Goal: Submit feedback/report problem: Submit feedback/report problem

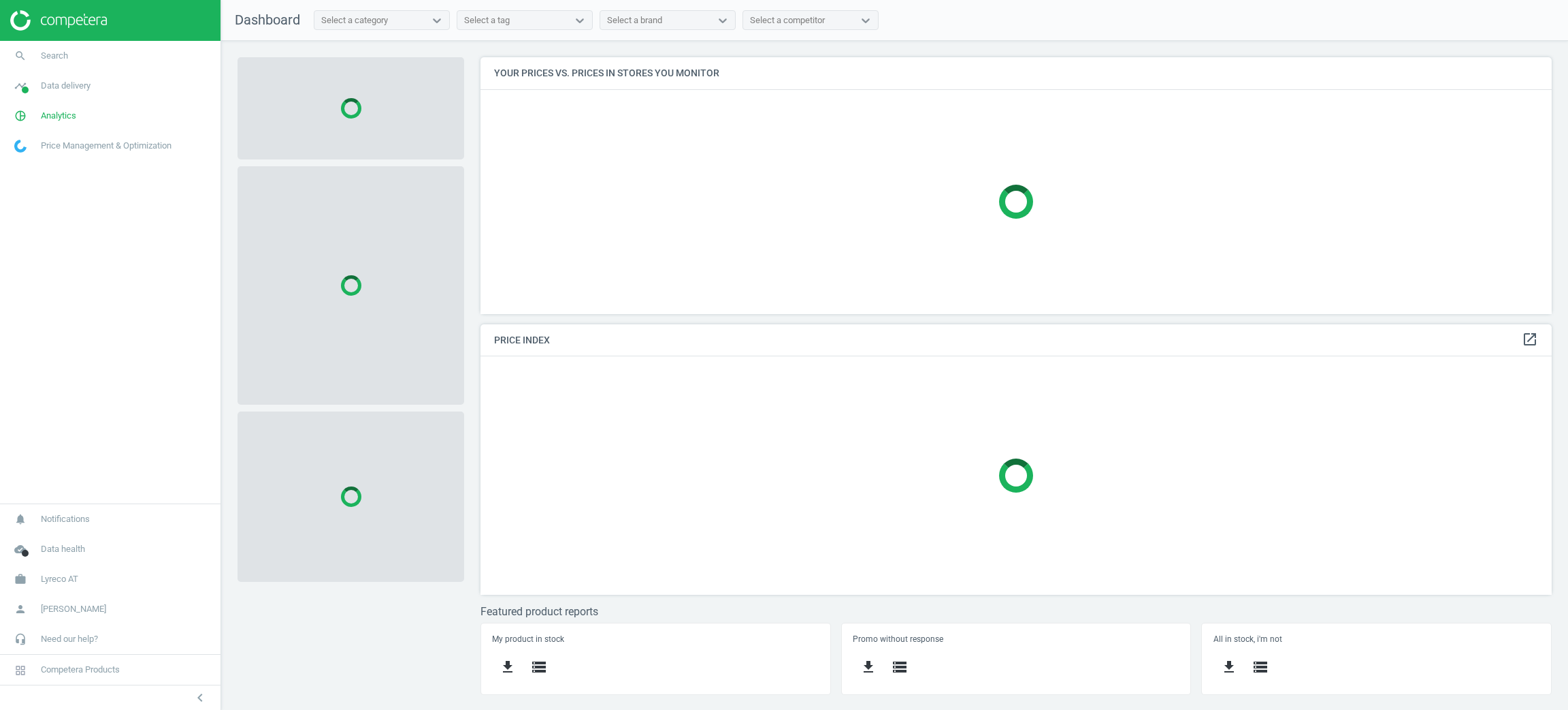
scroll to position [288, 1103]
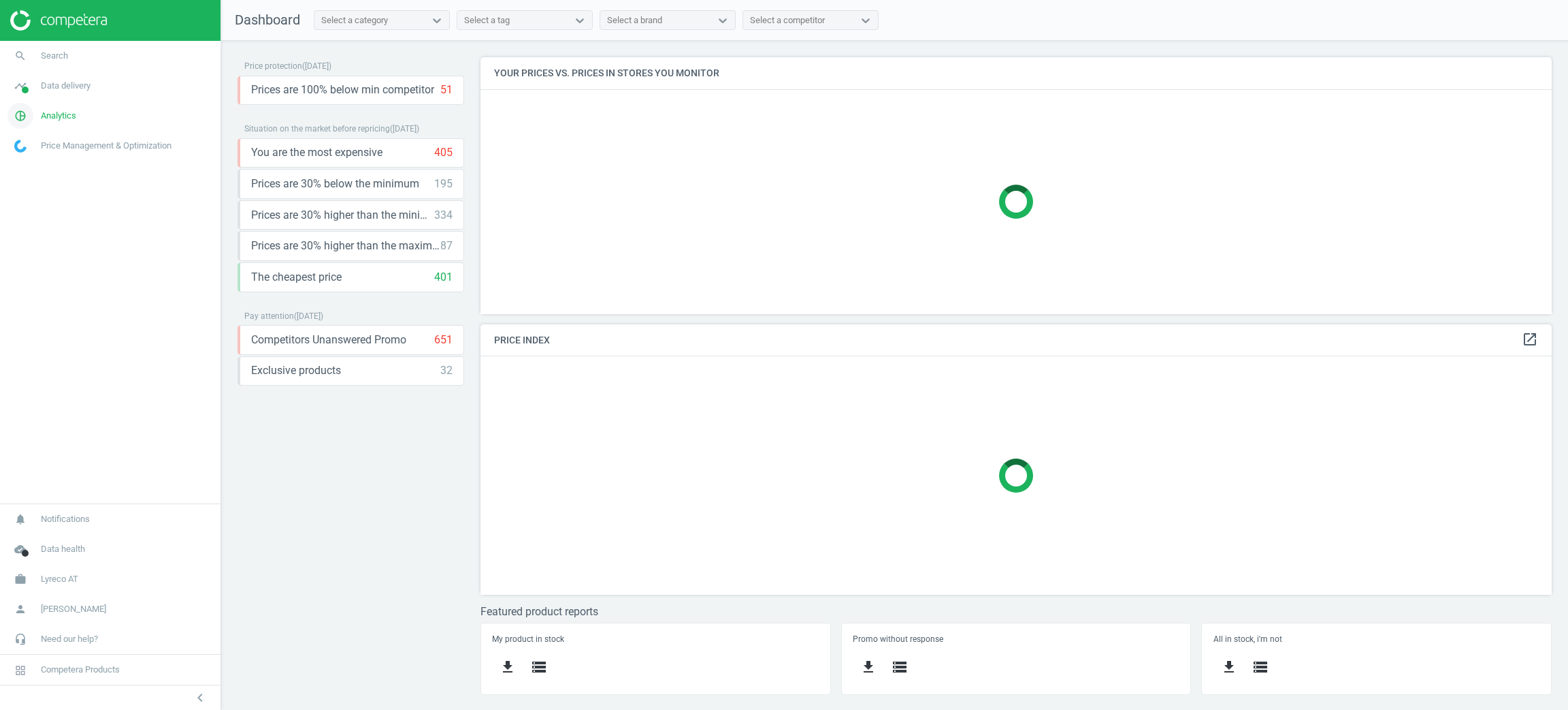
click at [74, 106] on link "pie_chart_outlined Analytics" at bounding box center [110, 116] width 221 height 30
click at [62, 165] on link "Products" at bounding box center [110, 166] width 221 height 20
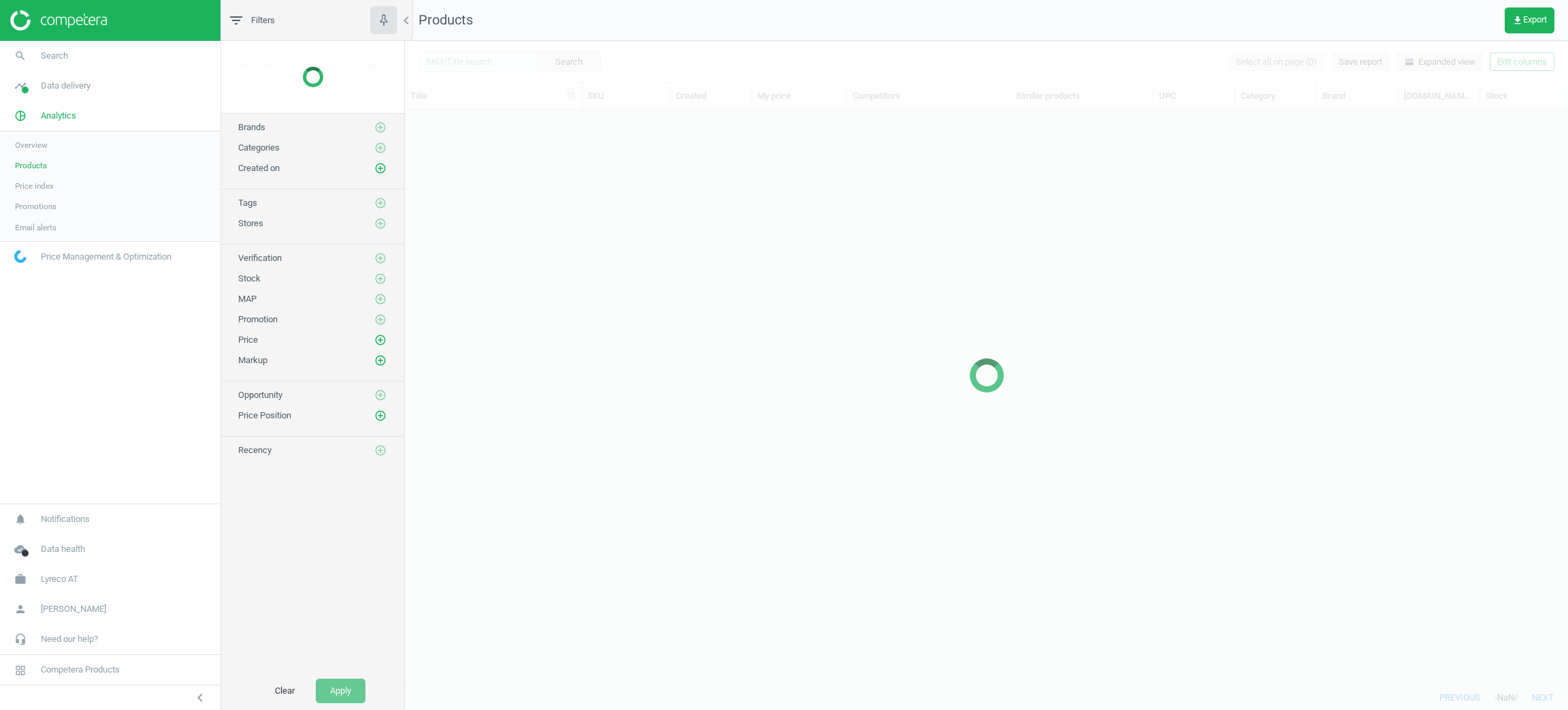
scroll to position [542, 1147]
click at [497, 63] on div at bounding box center [986, 375] width 1163 height 669
click at [493, 59] on div at bounding box center [986, 375] width 1163 height 669
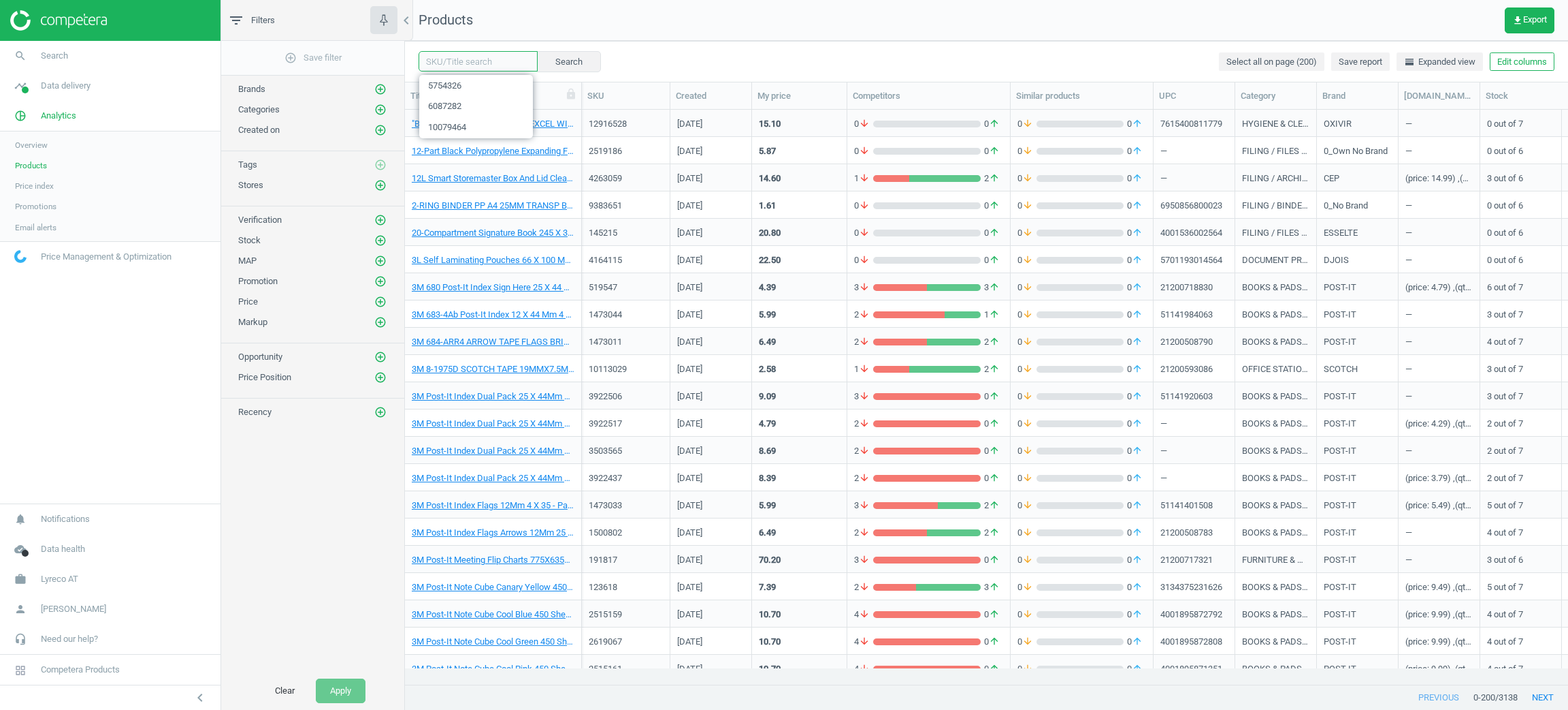
click at [493, 59] on input "text" at bounding box center [479, 61] width 119 height 20
paste input "144963, 145022, 160957"
click at [453, 63] on input "144963, 145022, 160957" at bounding box center [479, 61] width 119 height 20
click at [485, 61] on input "144963 145022, 160957" at bounding box center [479, 61] width 119 height 20
type input "144963 145022 160957"
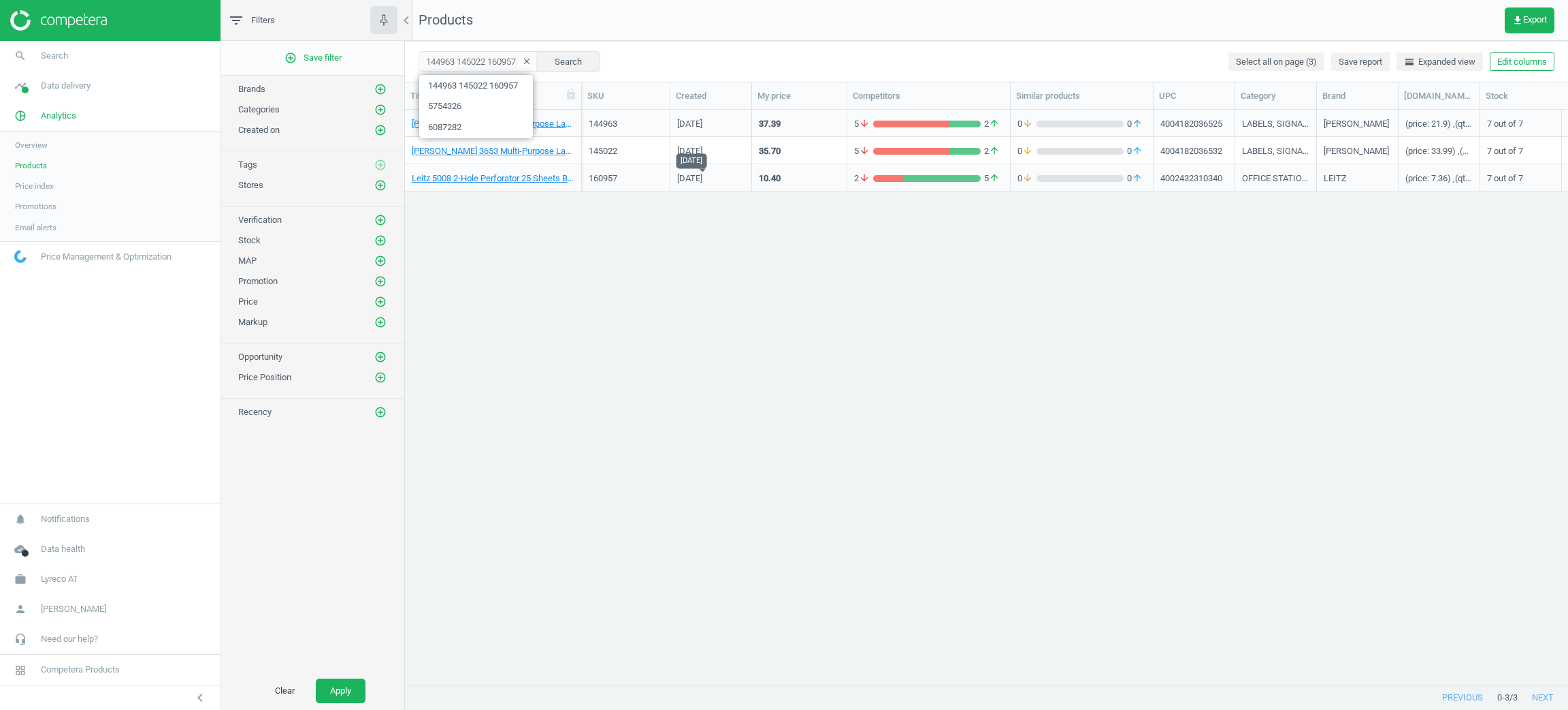
click at [714, 285] on div "[PERSON_NAME] 3652 Multi-Purpose Labels, 70 x 42.3 mm, Permanent, 21 Labels Per…" at bounding box center [986, 389] width 1163 height 558
click at [697, 134] on div "[DATE]" at bounding box center [711, 123] width 82 height 27
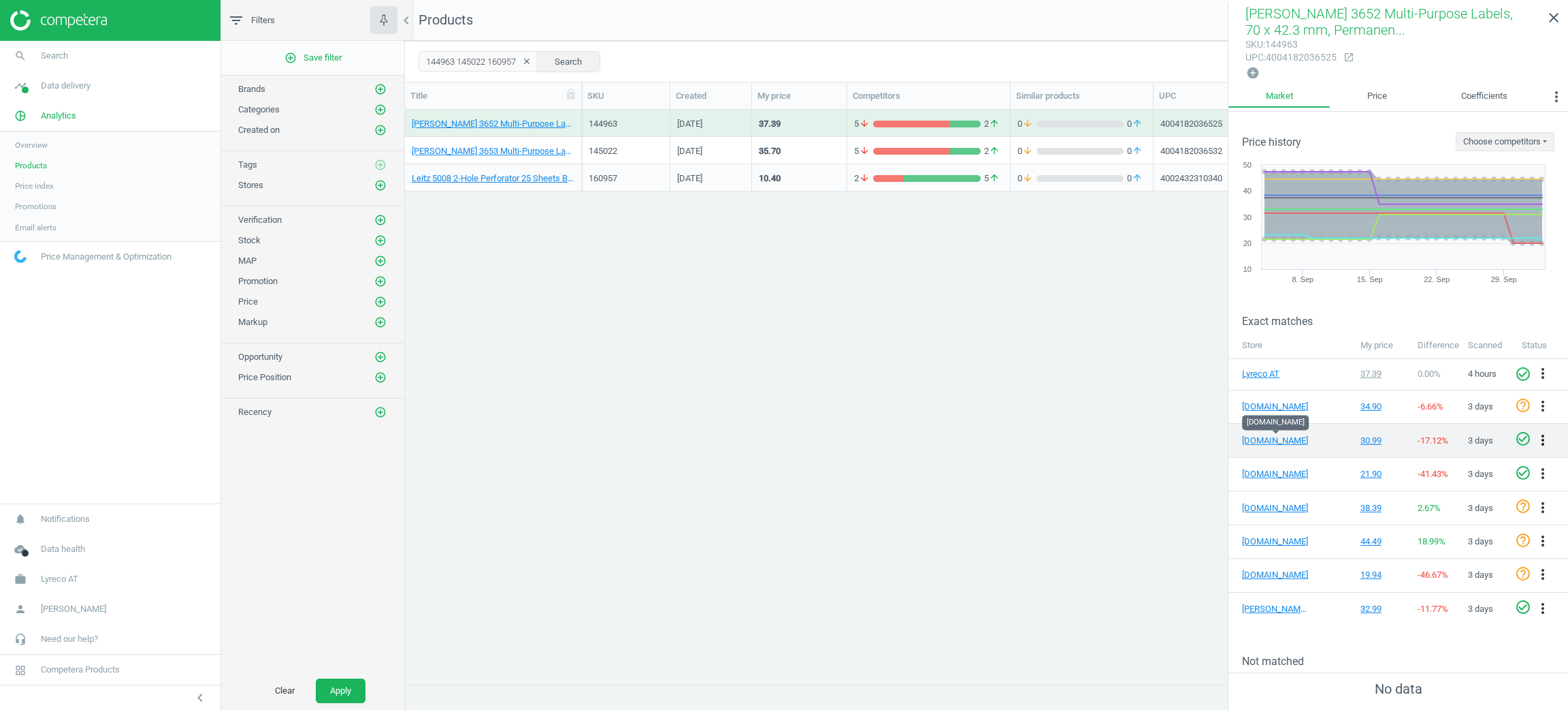
click at [1535, 432] on icon "more_vert" at bounding box center [1544, 441] width 17 height 17
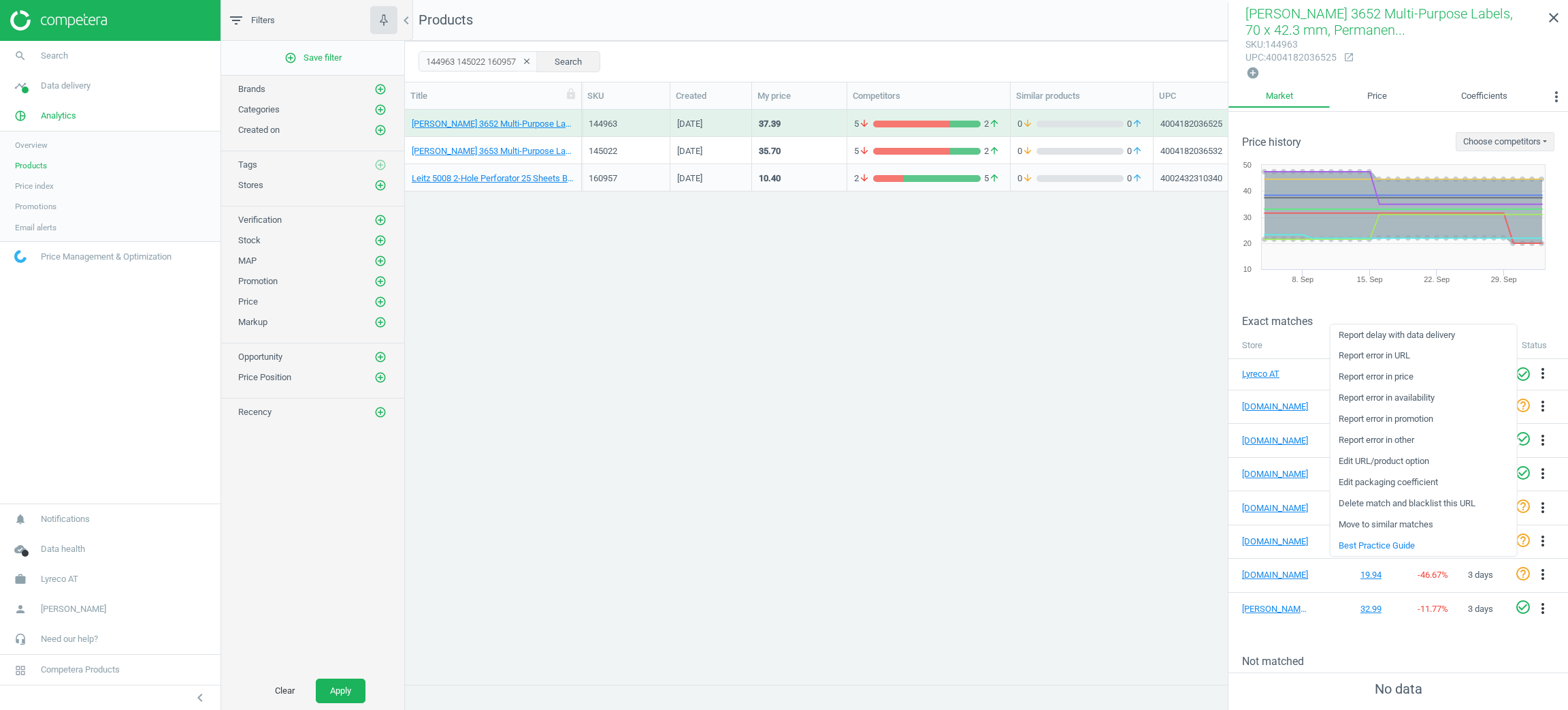
click at [1427, 476] on link "Edit packaging coefficient" at bounding box center [1424, 483] width 186 height 21
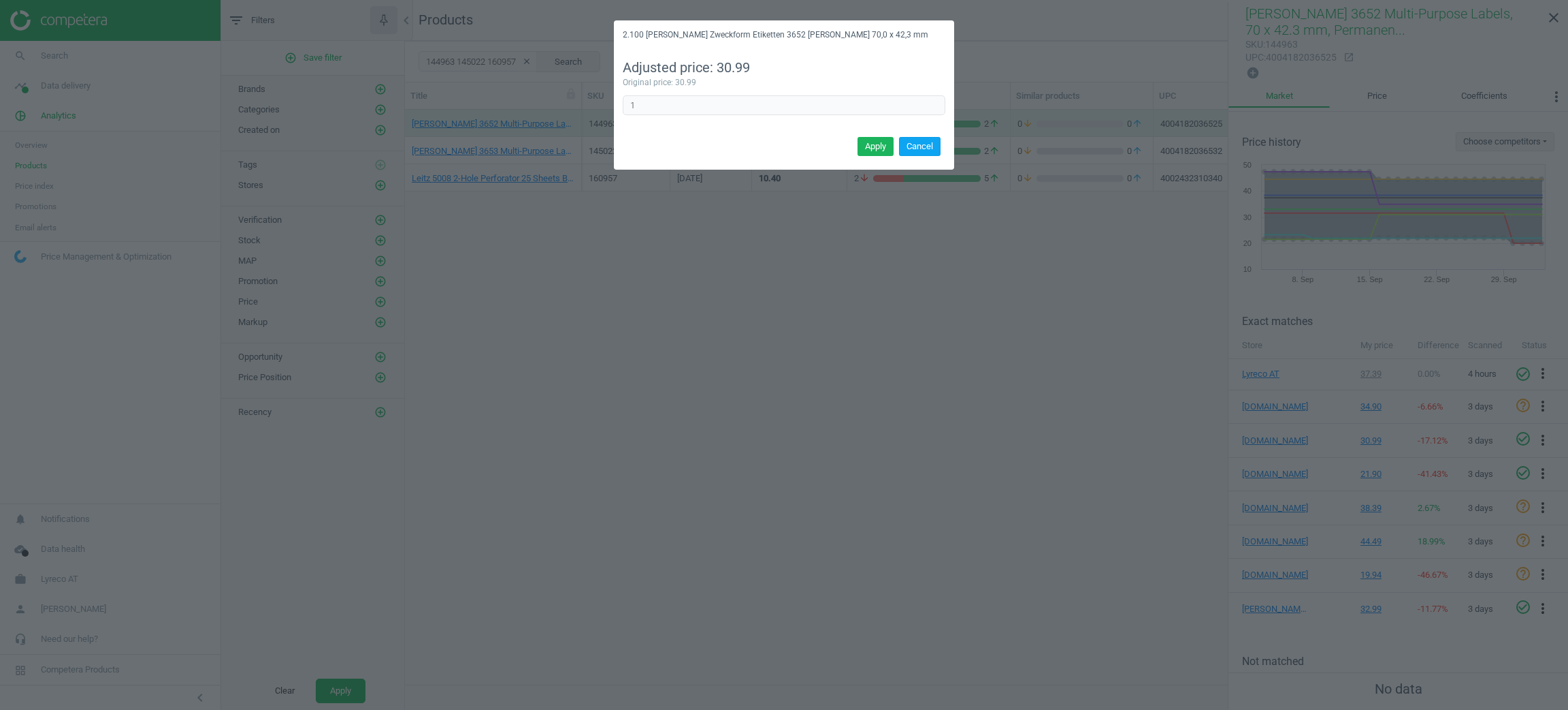
click at [928, 141] on button "Cancel" at bounding box center [920, 146] width 42 height 19
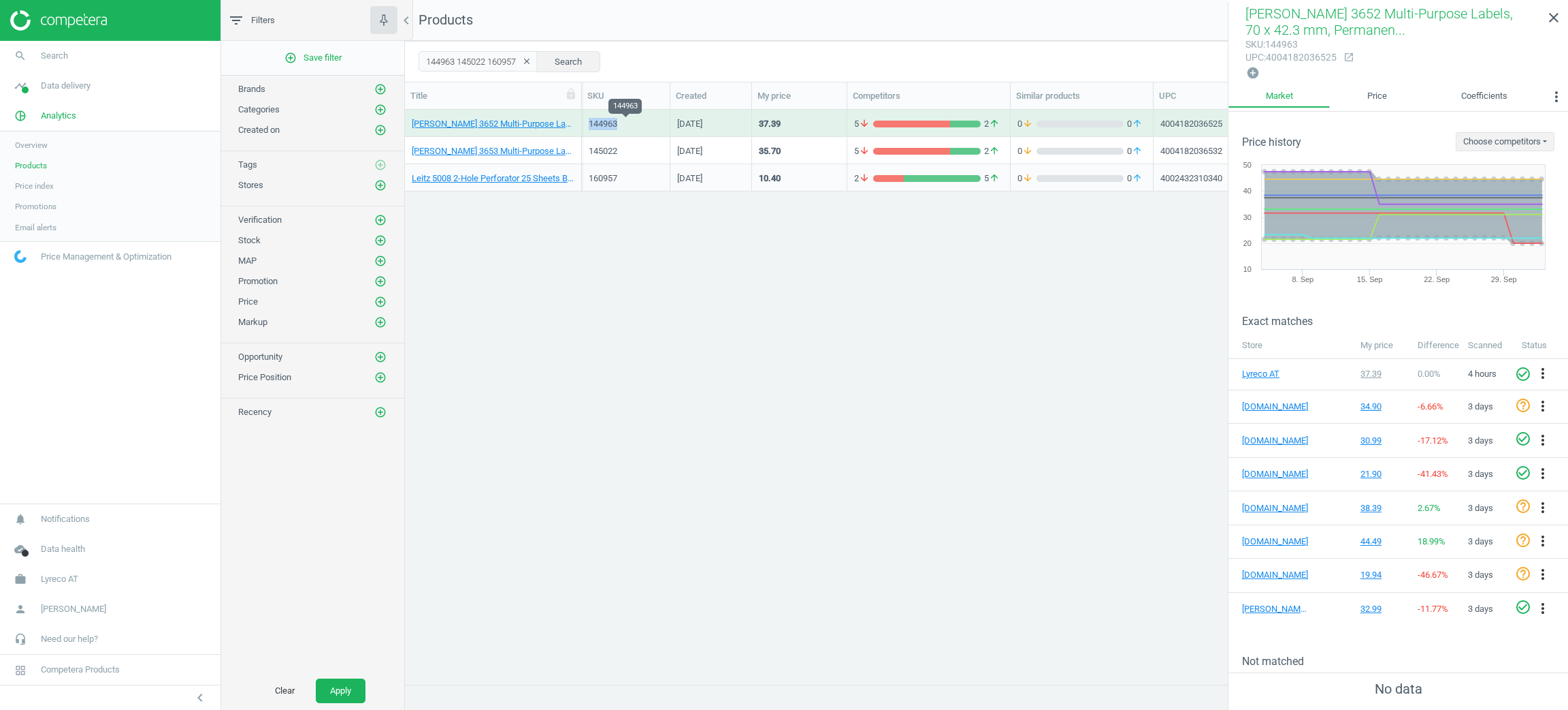
drag, startPoint x: 629, startPoint y: 124, endPoint x: 588, endPoint y: 120, distance: 41.2
click at [588, 120] on div "144963" at bounding box center [626, 123] width 74 height 12
copy div "144963"
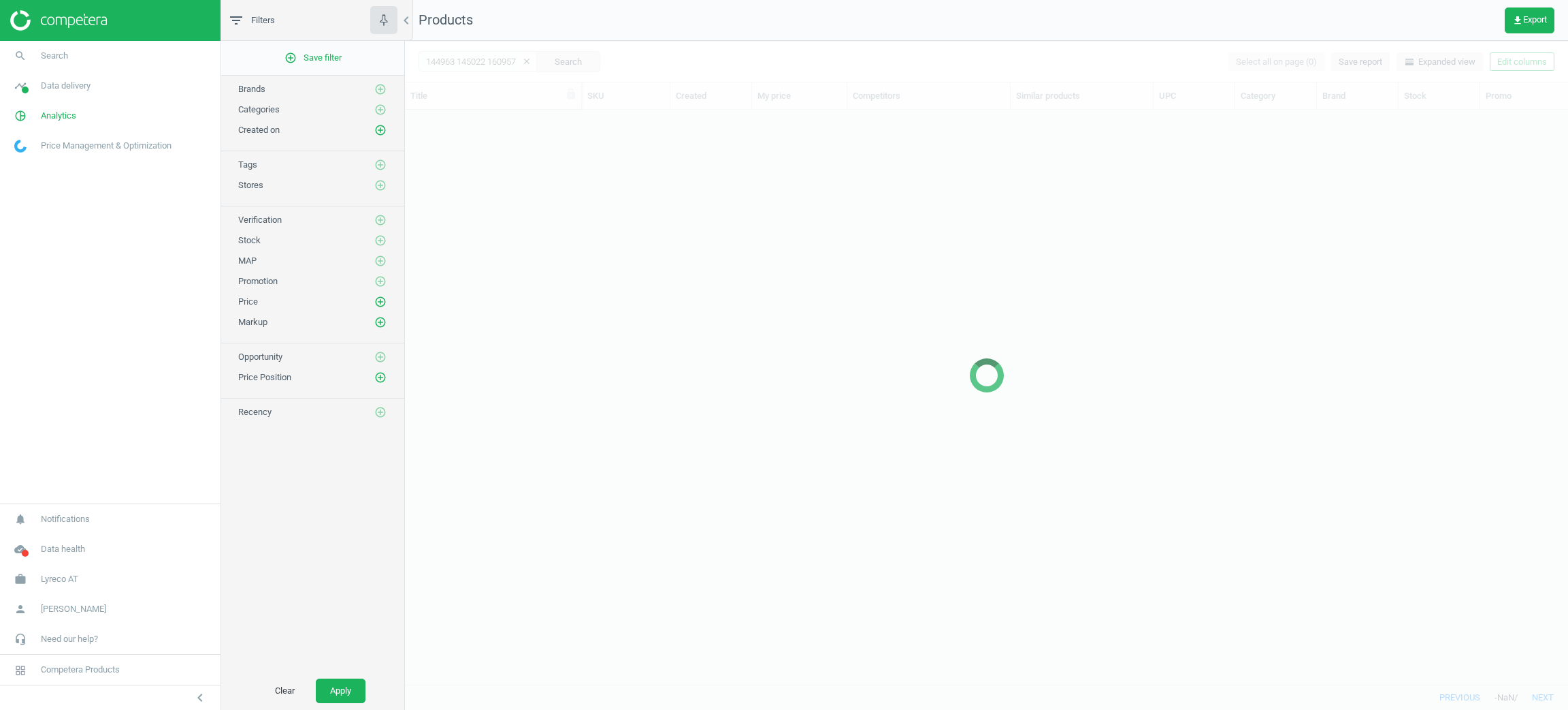
scroll to position [542, 1147]
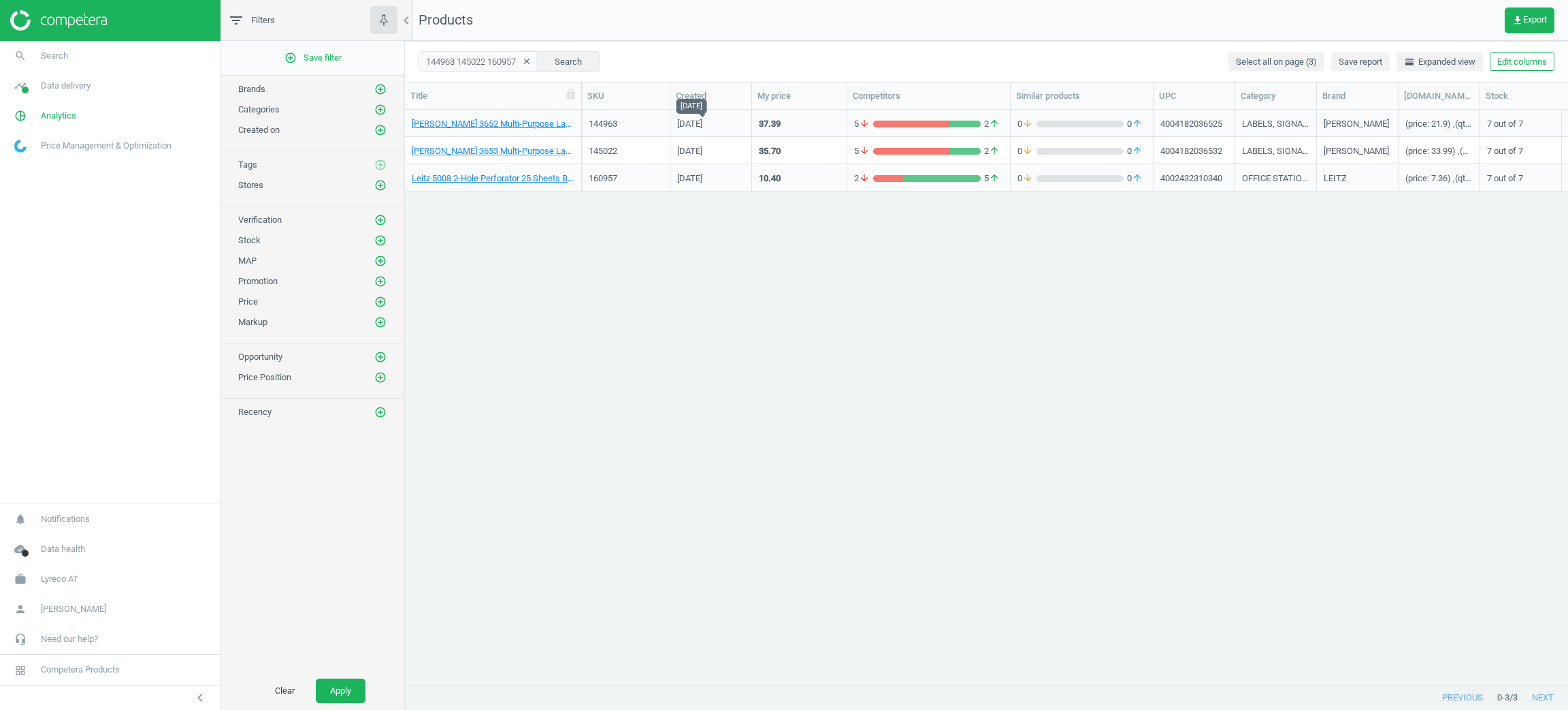
click at [702, 120] on div "[DATE]" at bounding box center [689, 126] width 25 height 17
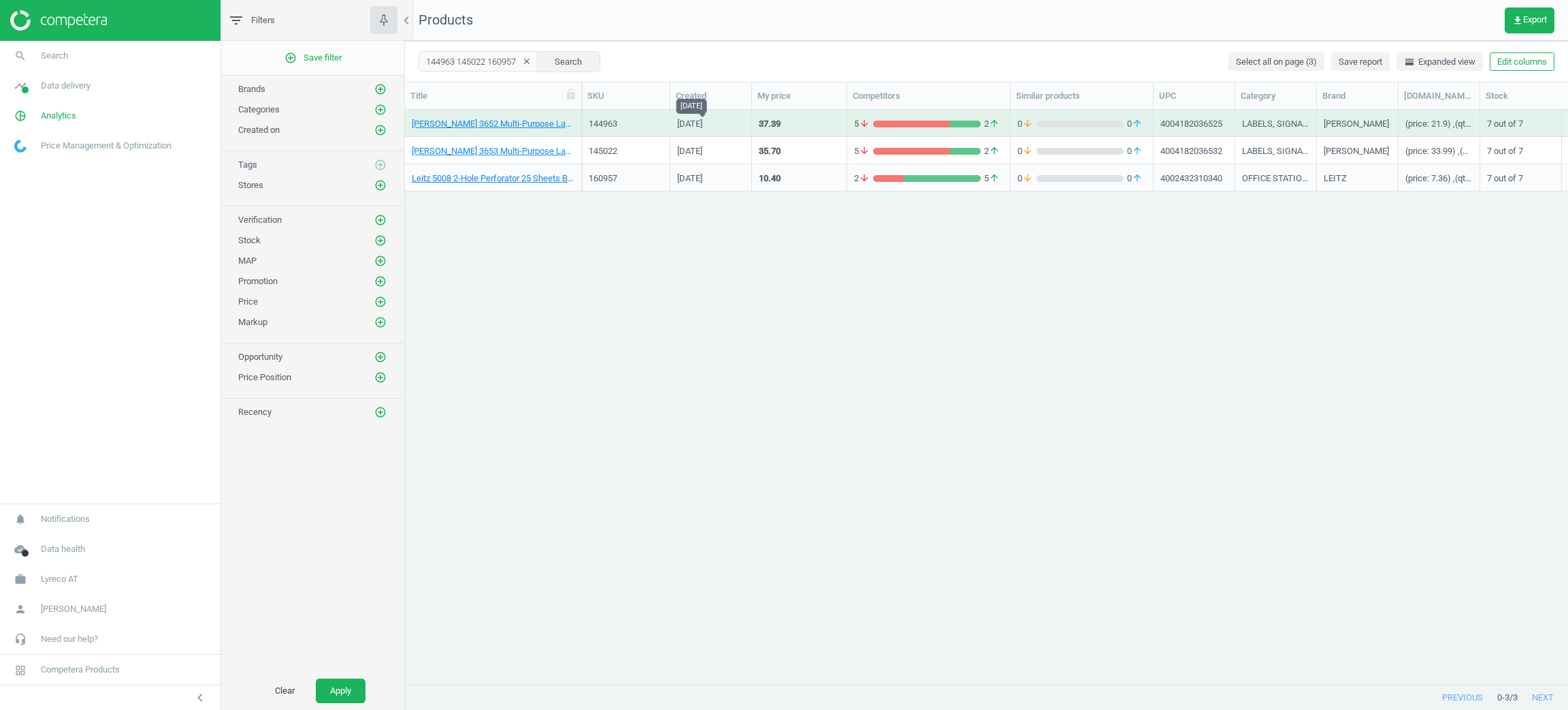
click at [702, 120] on div "[DATE]" at bounding box center [689, 126] width 25 height 17
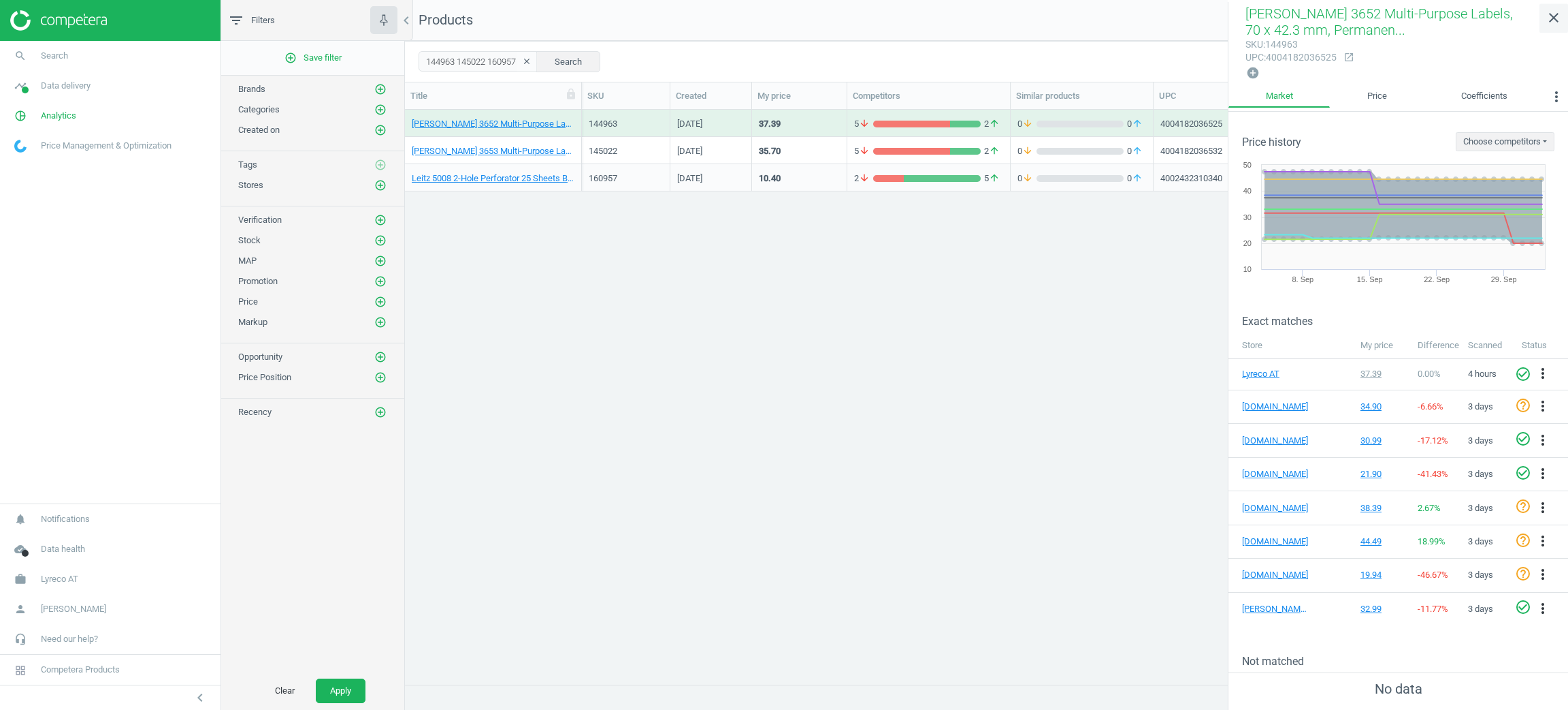
click at [1550, 15] on icon "close" at bounding box center [1554, 18] width 17 height 17
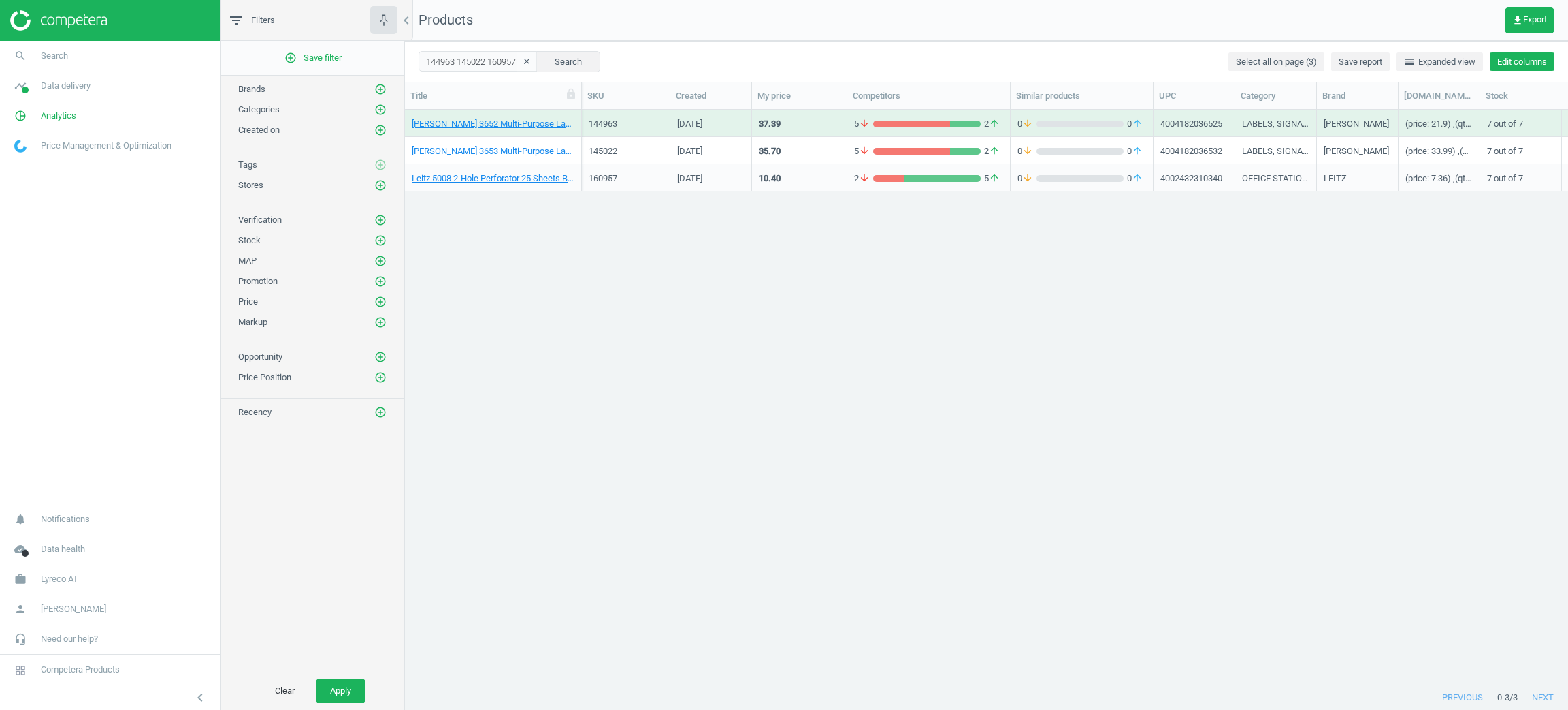
click at [1540, 54] on button "Edit columns" at bounding box center [1521, 61] width 64 height 19
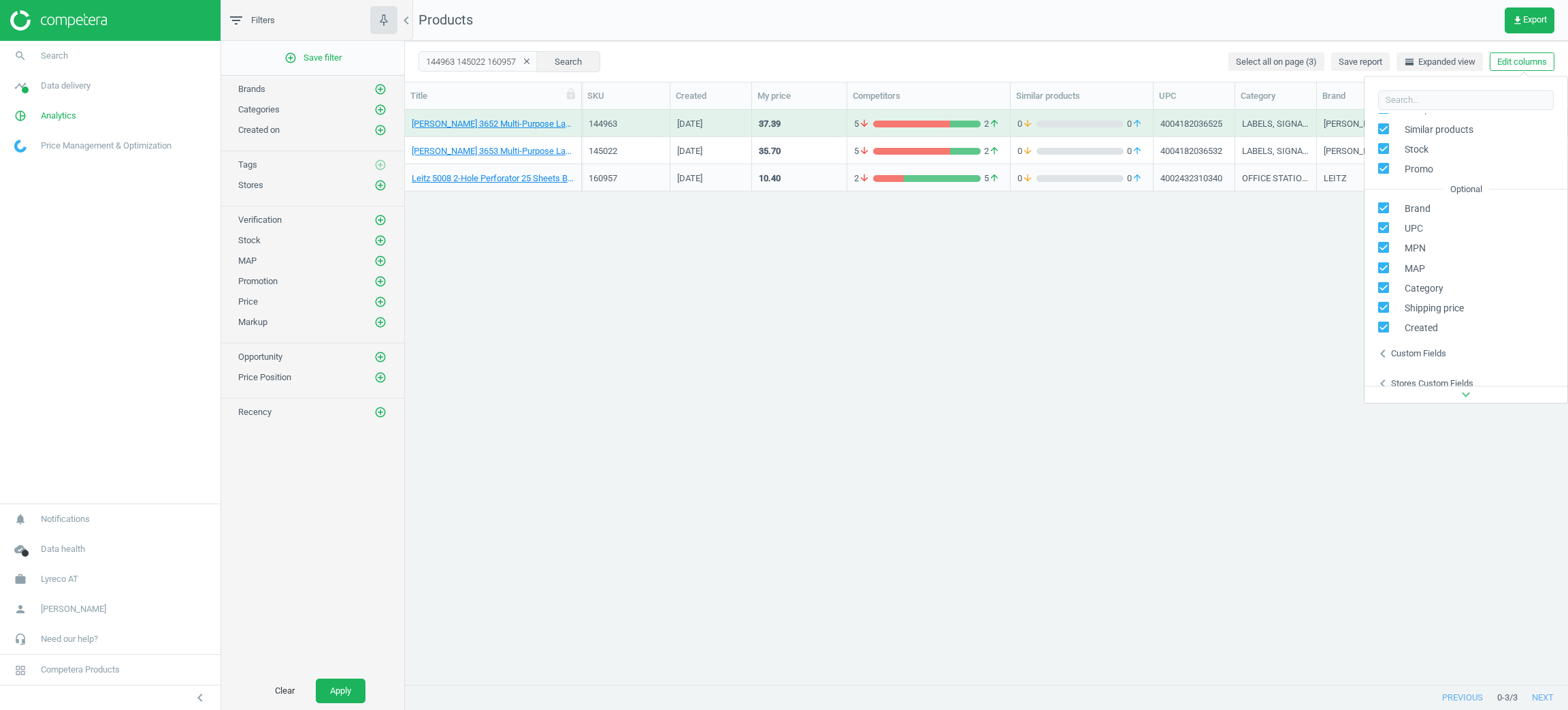
scroll to position [184, 0]
click at [1411, 297] on div "chevron_left Stores custom fields" at bounding box center [1467, 311] width 203 height 30
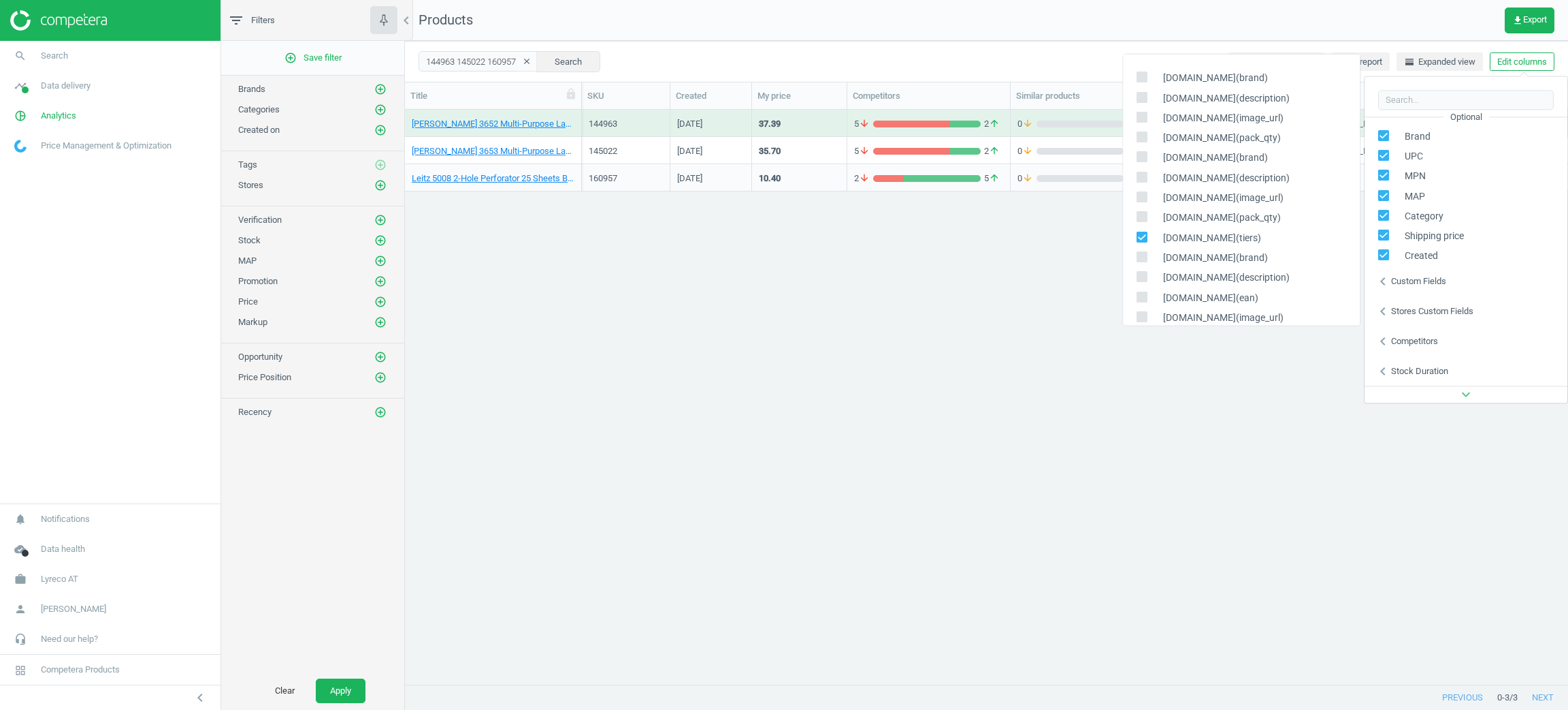
click at [1145, 212] on icon at bounding box center [1142, 217] width 11 height 11
click at [1145, 212] on input "checkbox" at bounding box center [1142, 216] width 9 height 9
checkbox input "true"
click at [1018, 324] on div "Avery 3652 Multi-Purpose Labels, 70 x 42.3 mm, Permanent, 21 Labels Per Sheet, …" at bounding box center [986, 389] width 1163 height 558
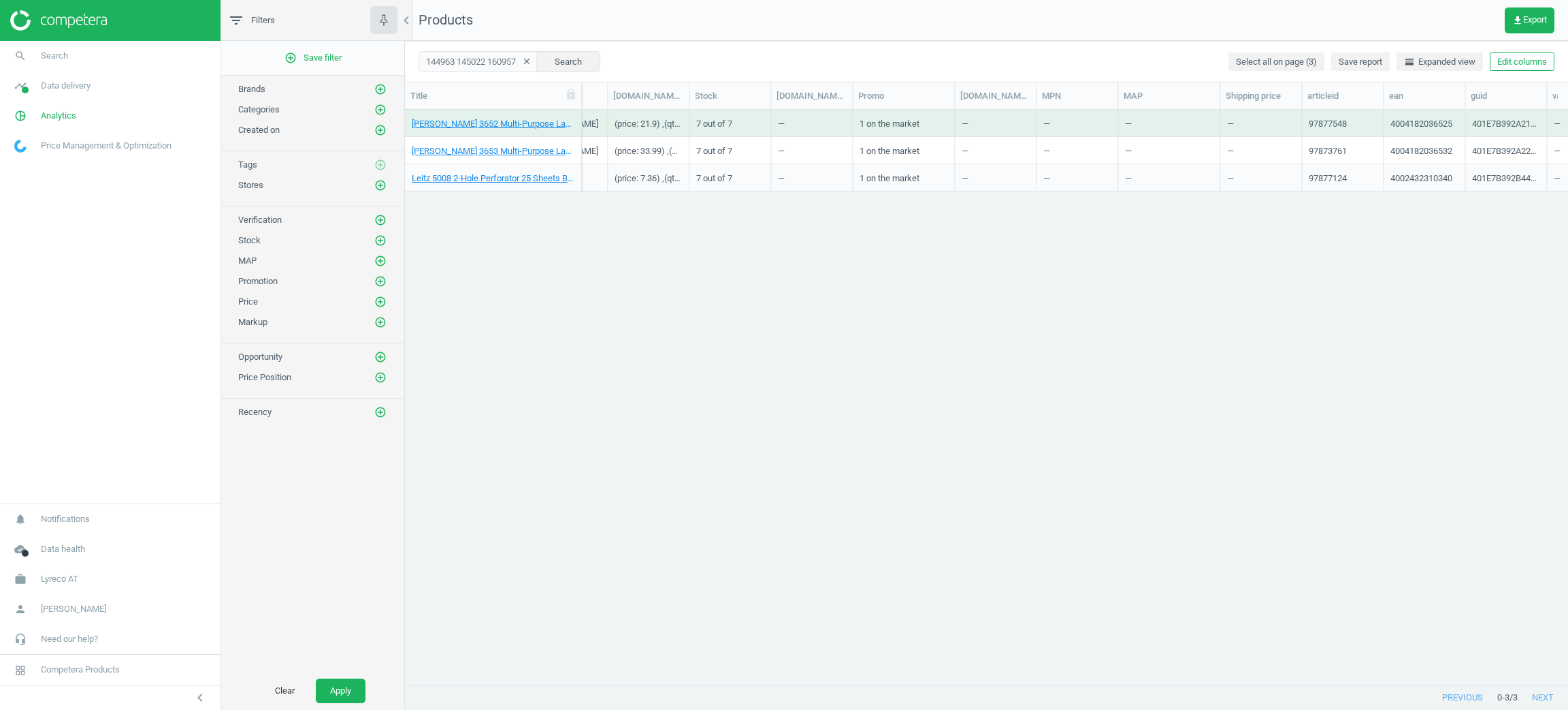
scroll to position [0, 0]
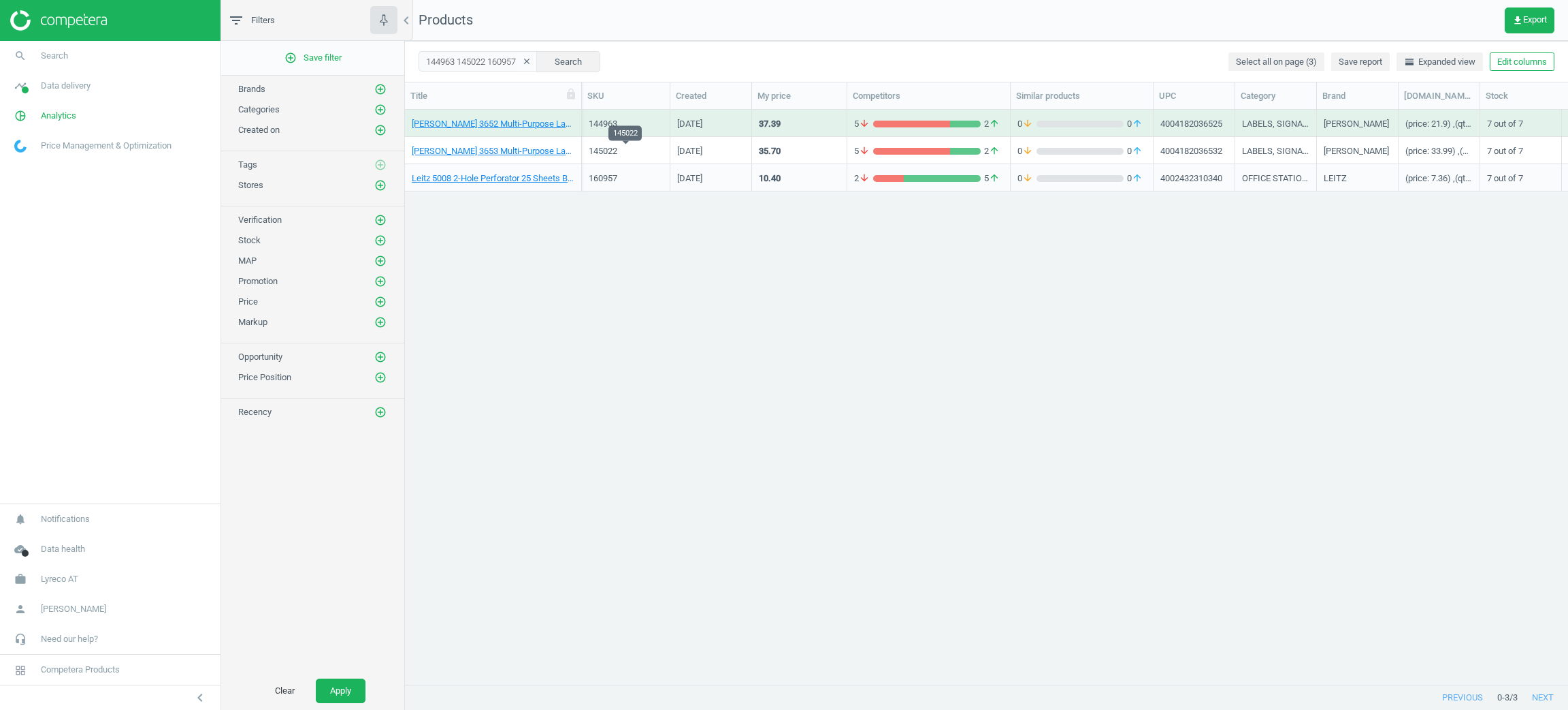
click at [639, 145] on div "145022" at bounding box center [626, 151] width 74 height 12
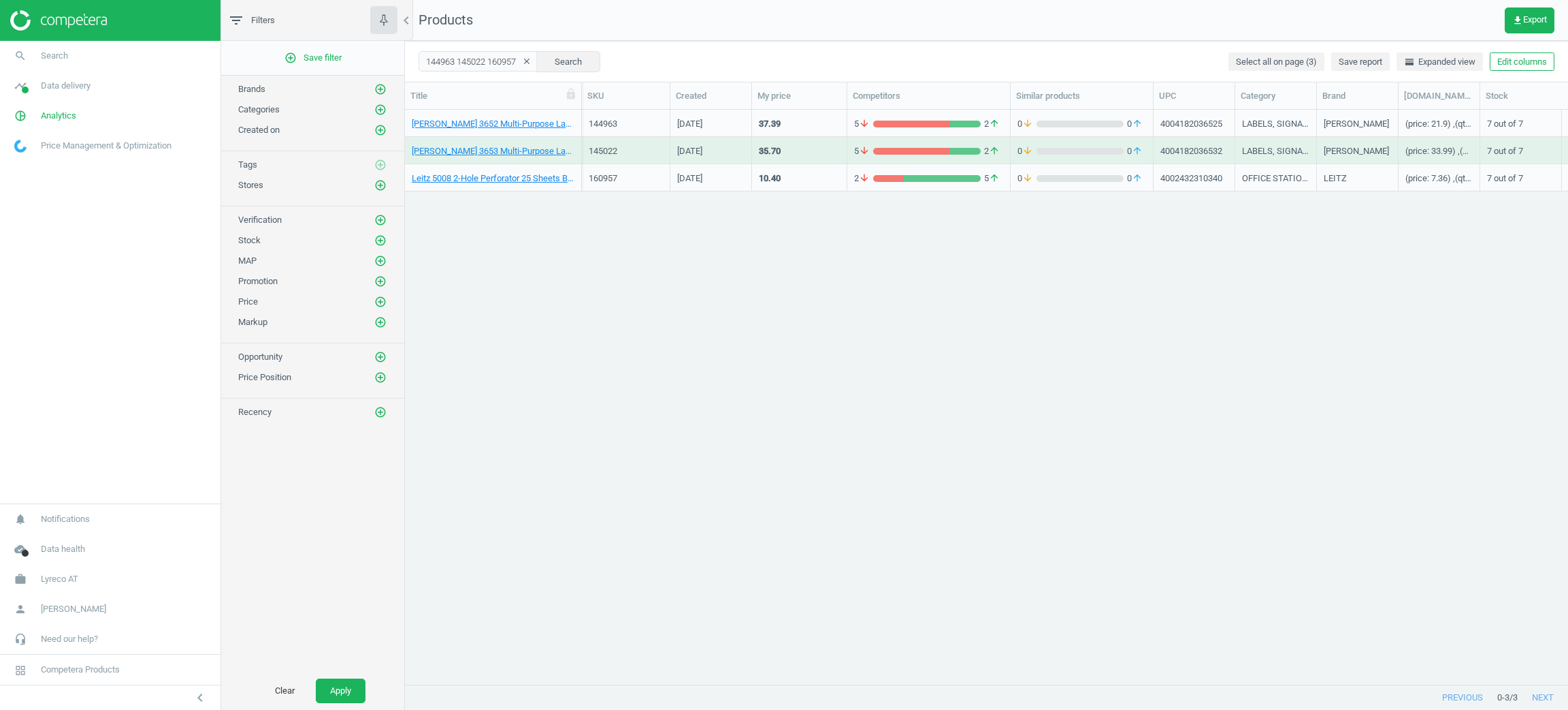
click at [639, 145] on div "145022" at bounding box center [626, 151] width 74 height 12
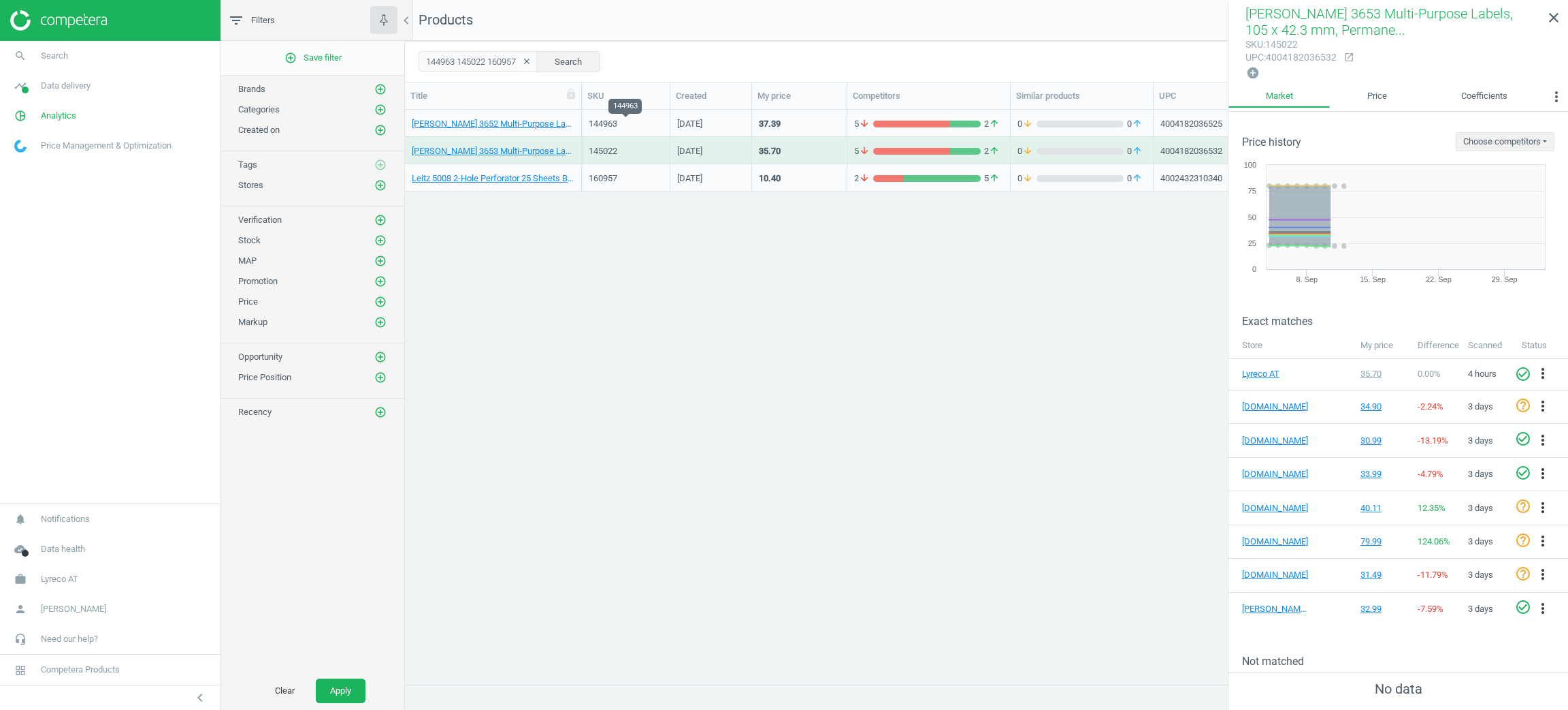
click at [616, 124] on div "144963" at bounding box center [626, 123] width 74 height 12
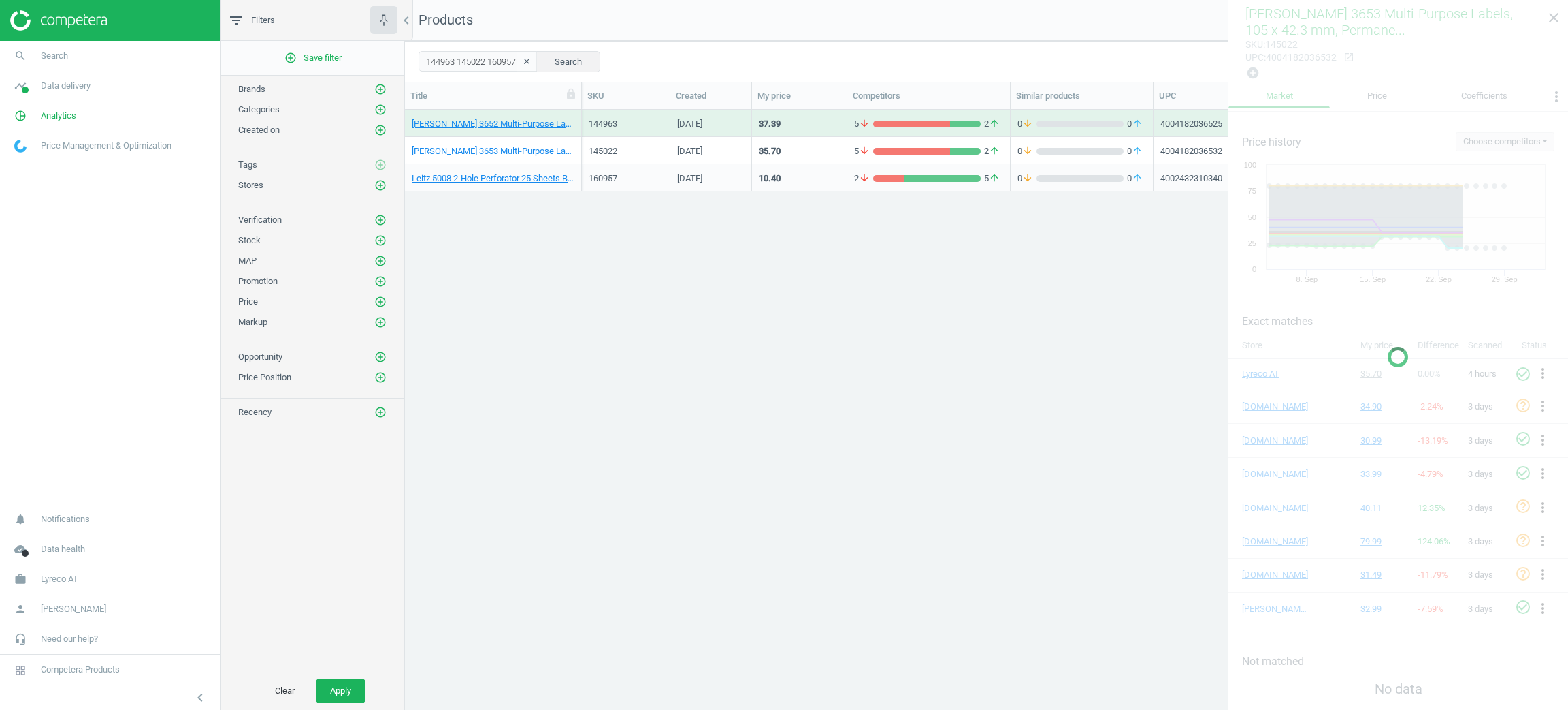
click at [616, 124] on div "144963" at bounding box center [626, 123] width 74 height 12
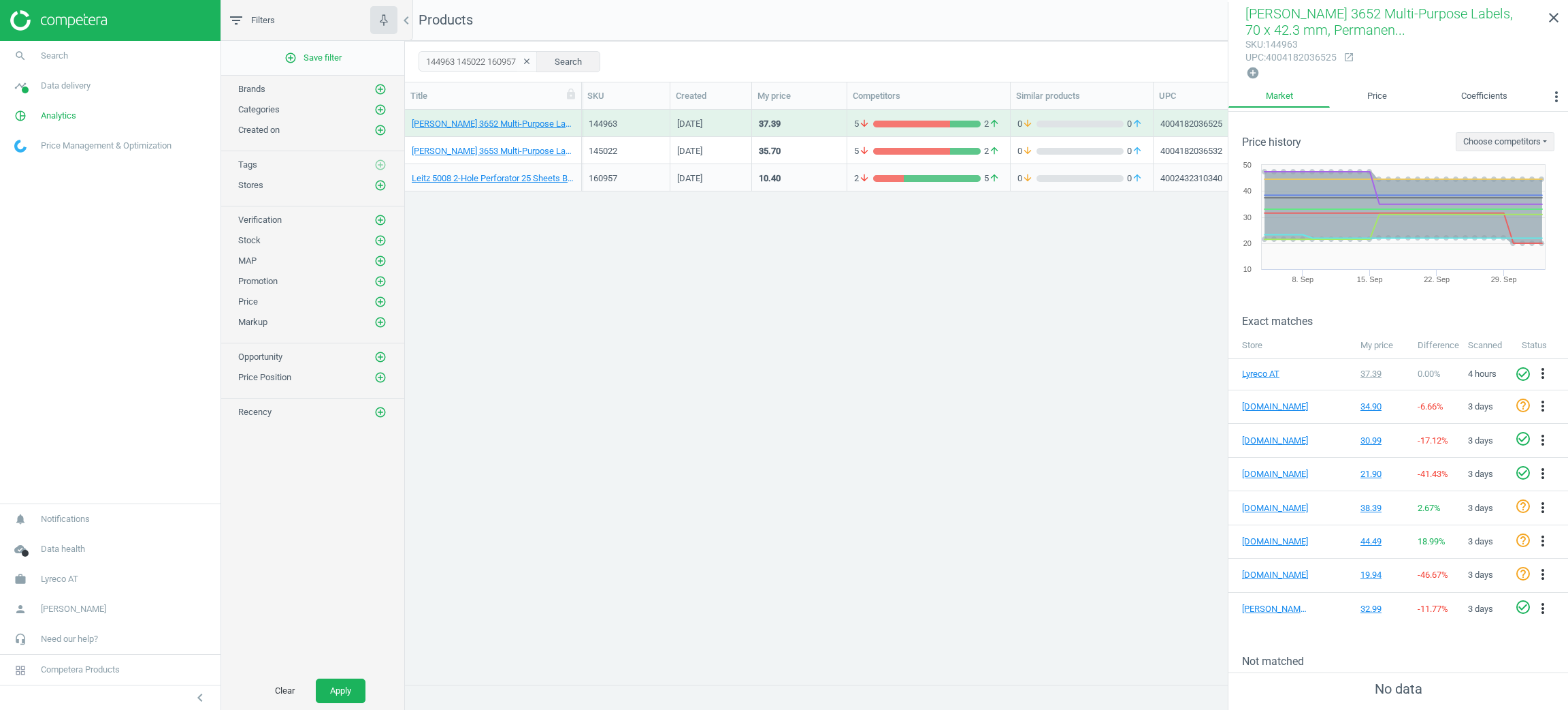
click at [733, 142] on div "[DATE]" at bounding box center [710, 150] width 67 height 24
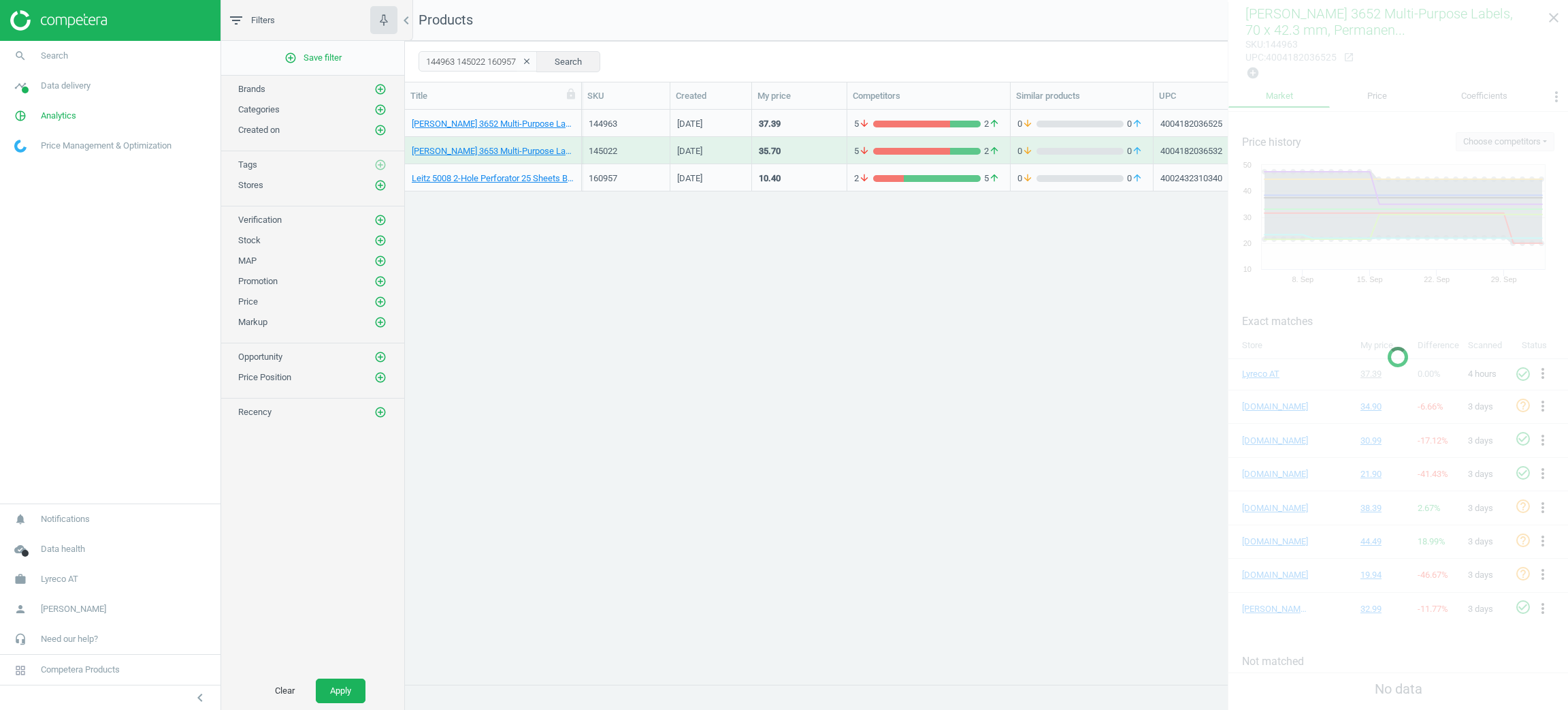
click at [733, 142] on div "[DATE]" at bounding box center [710, 150] width 67 height 24
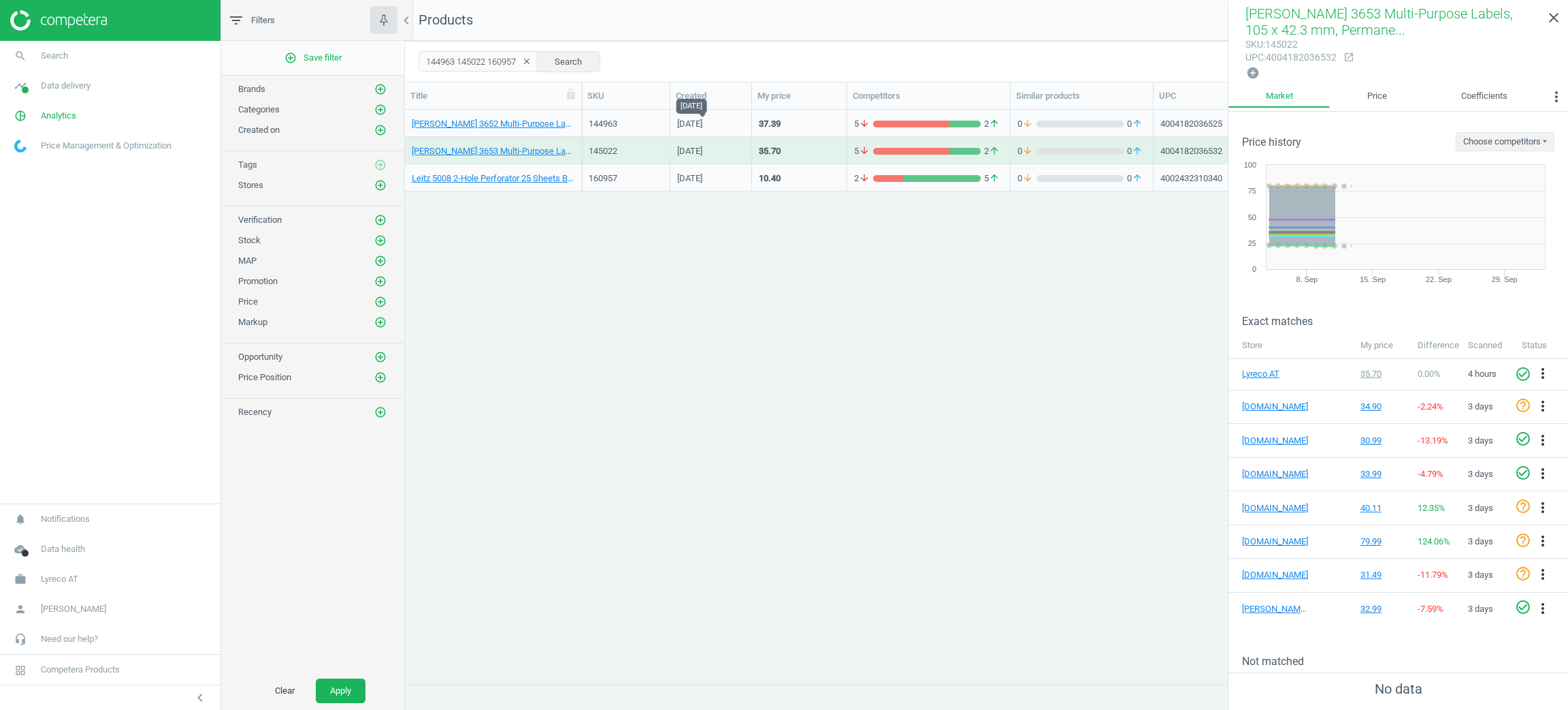
click at [702, 126] on div "[DATE]" at bounding box center [689, 126] width 25 height 17
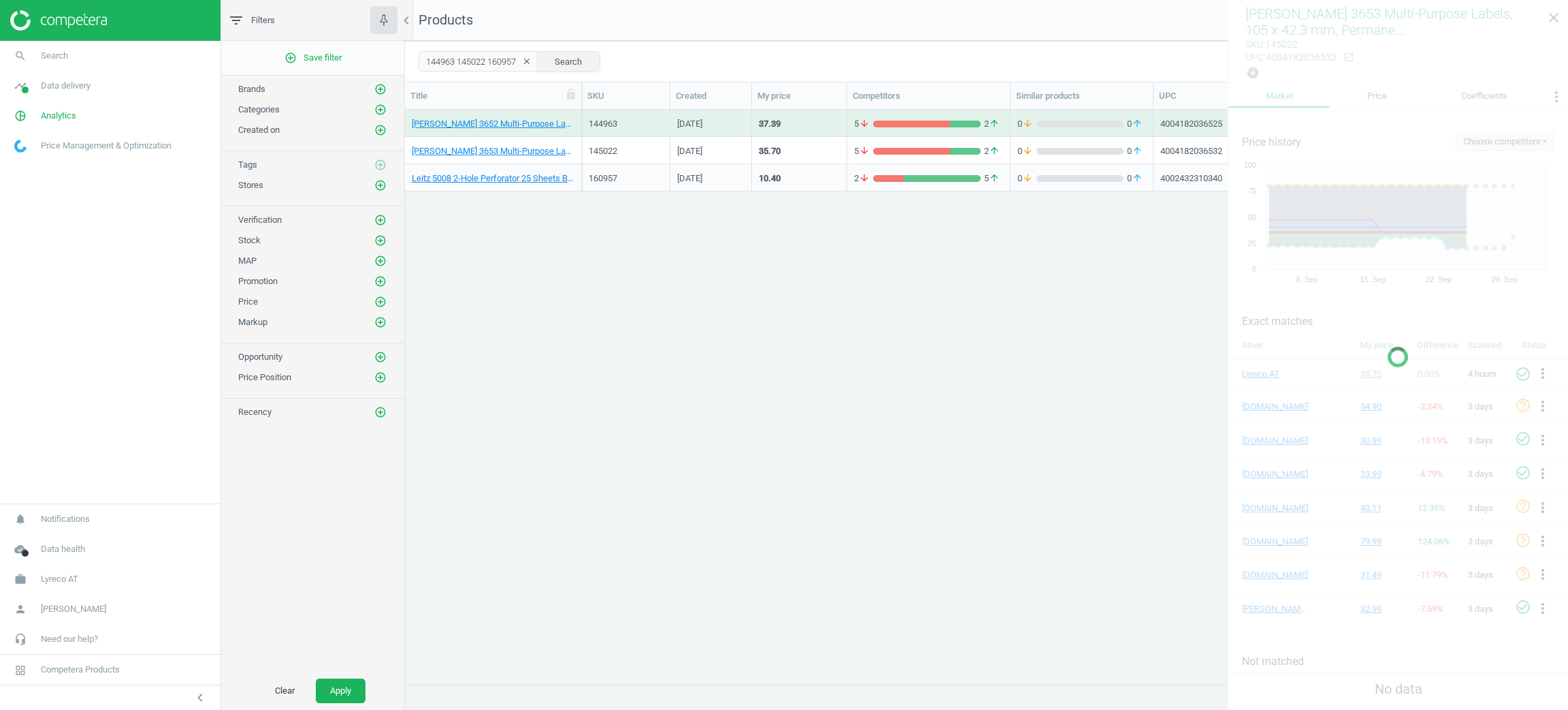
click at [702, 126] on div "[DATE]" at bounding box center [689, 126] width 25 height 17
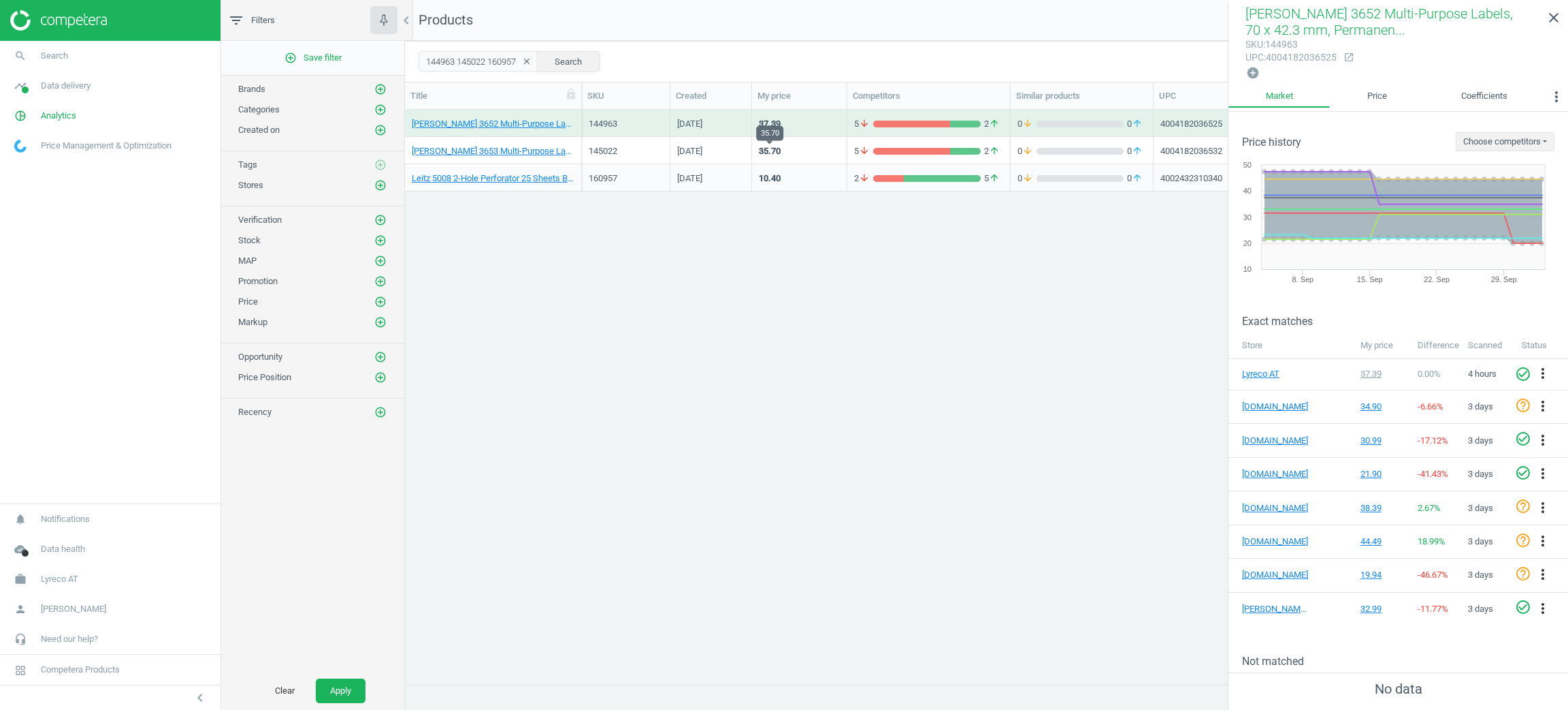
click at [774, 153] on div "35.70" at bounding box center [769, 151] width 21 height 12
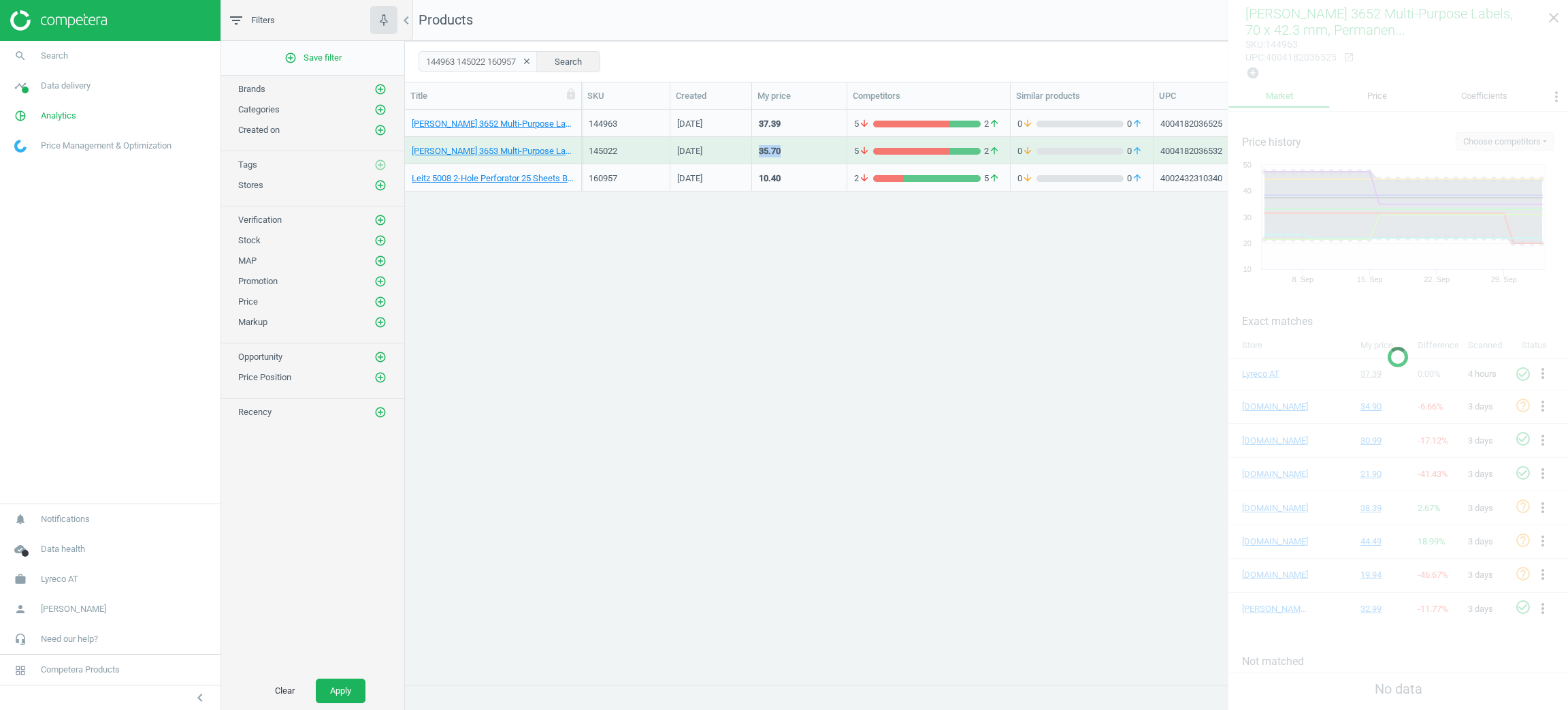
click at [774, 153] on div "35.70" at bounding box center [769, 151] width 21 height 12
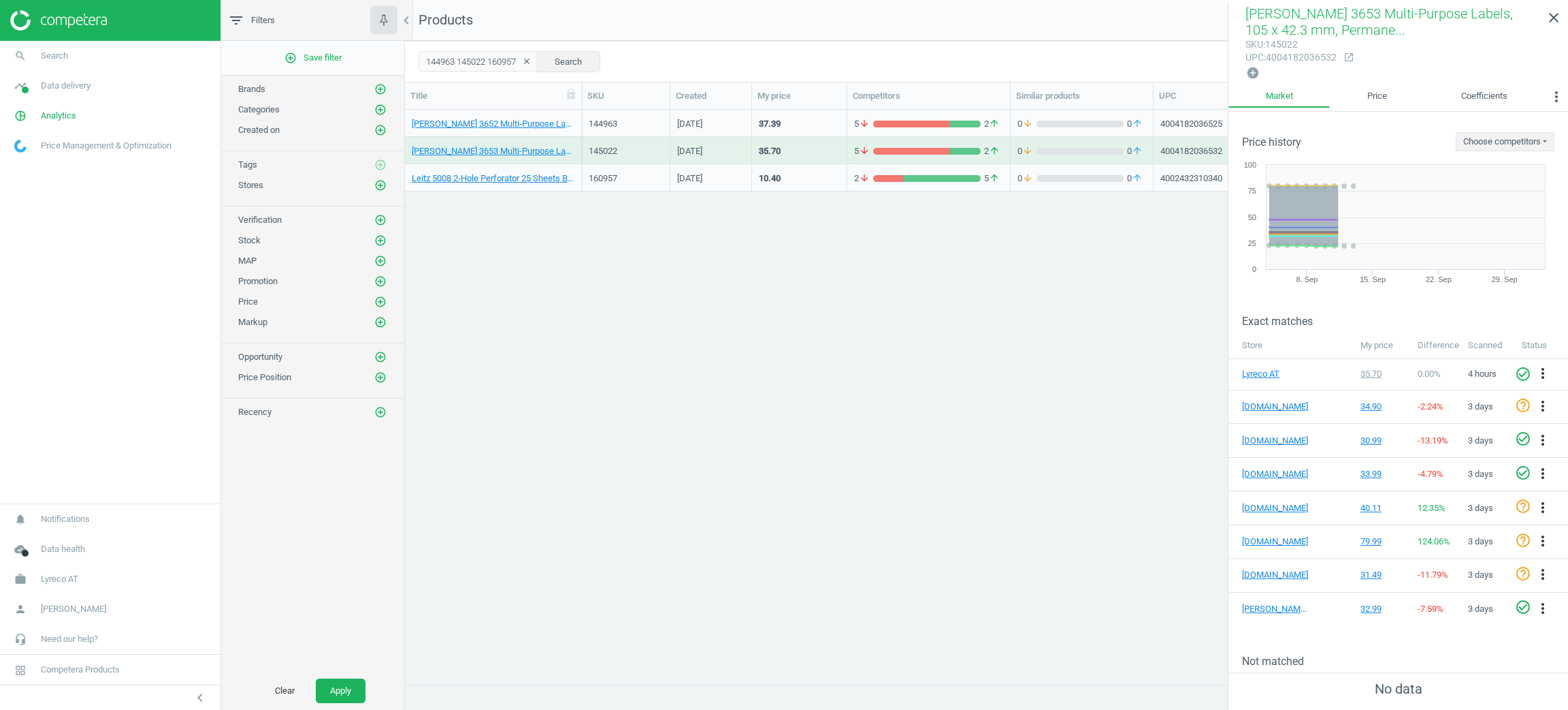
click at [806, 125] on div "37.39" at bounding box center [799, 123] width 81 height 24
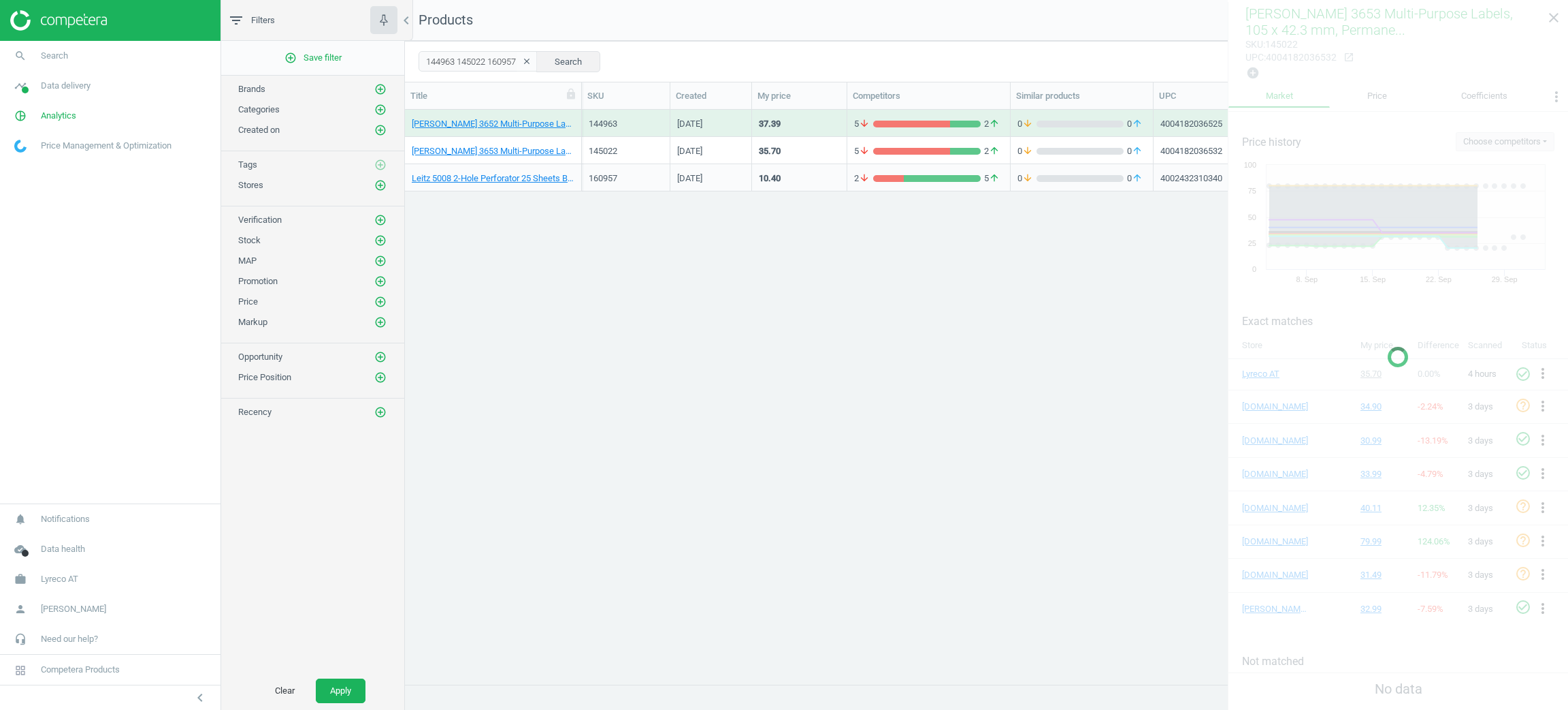
click at [806, 125] on div "37.39" at bounding box center [799, 123] width 81 height 24
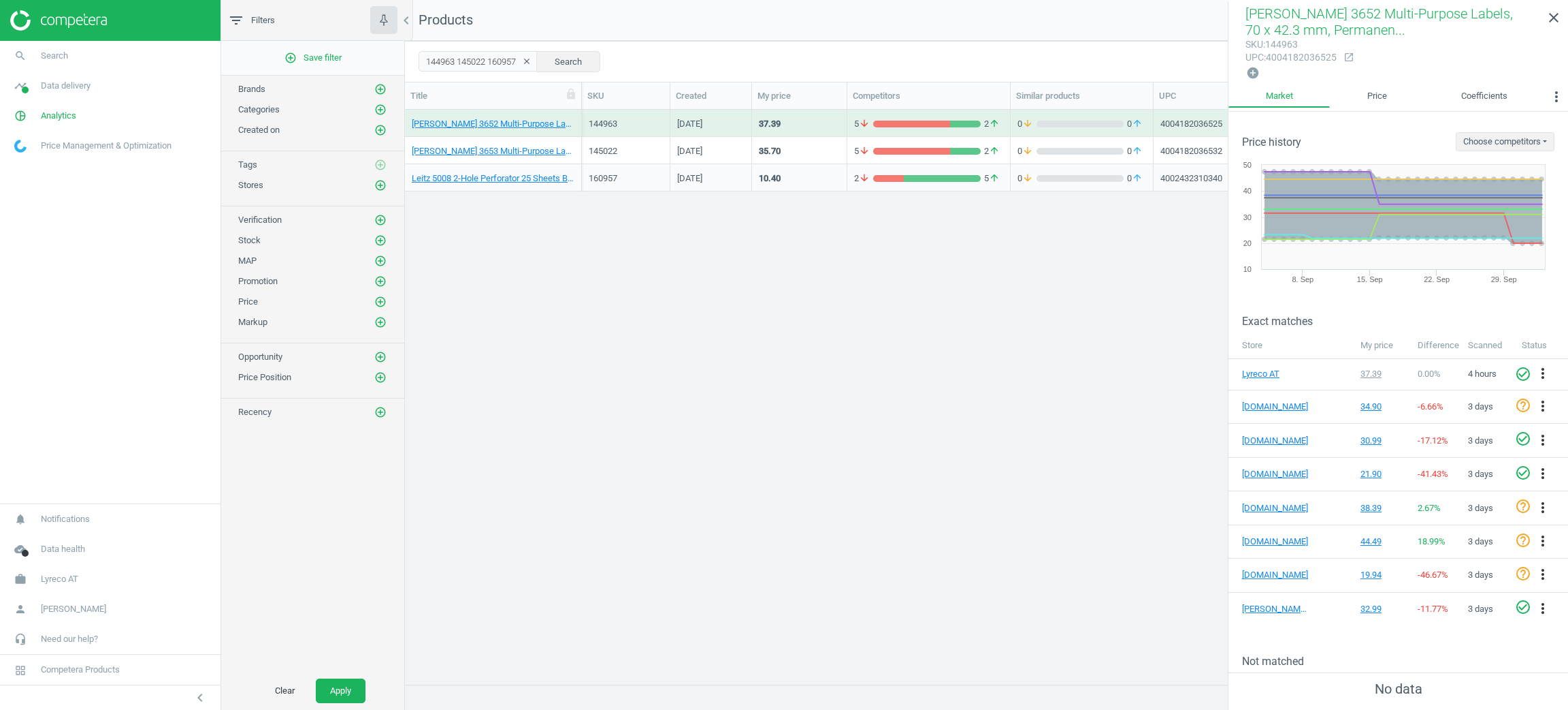
click at [648, 187] on div "160957" at bounding box center [626, 181] width 74 height 17
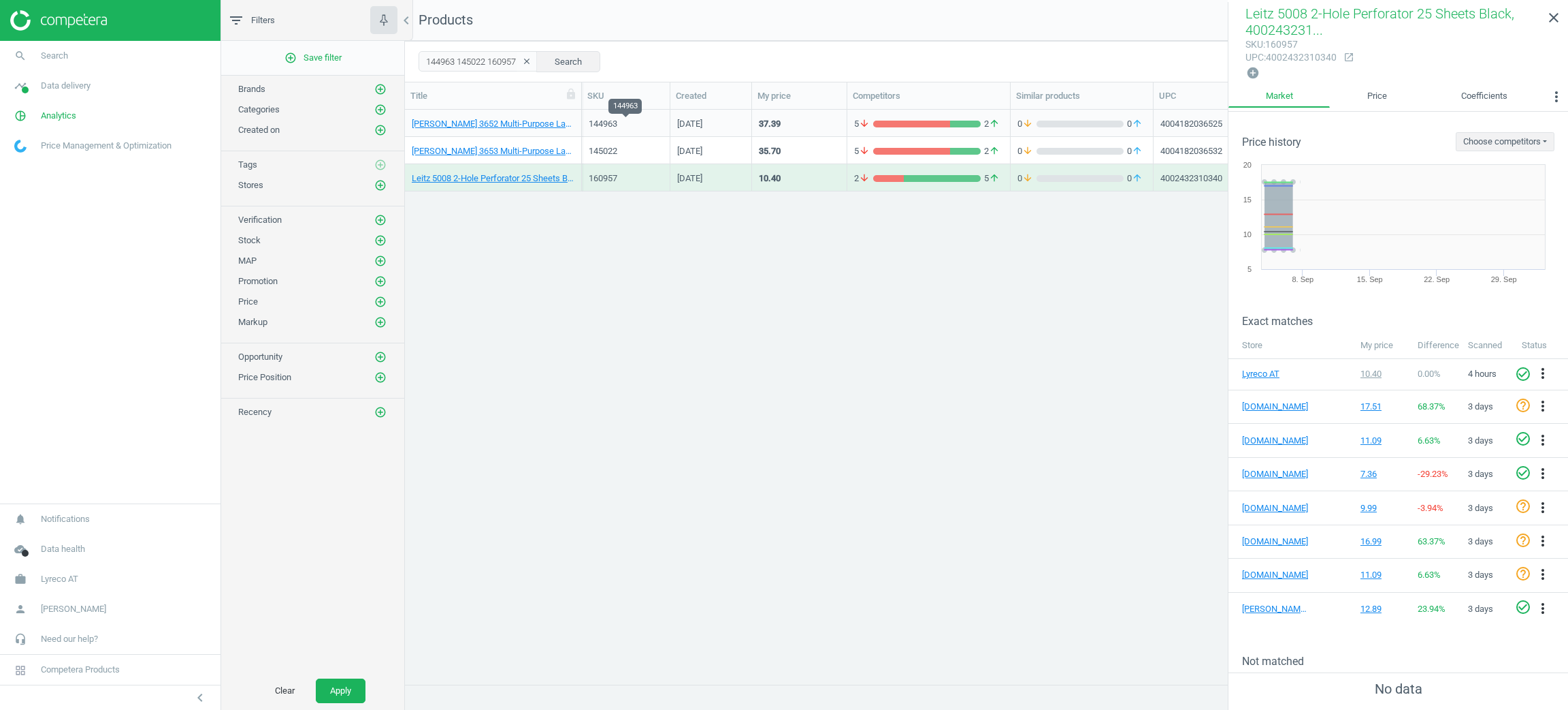
click at [652, 124] on div "144963" at bounding box center [626, 123] width 74 height 12
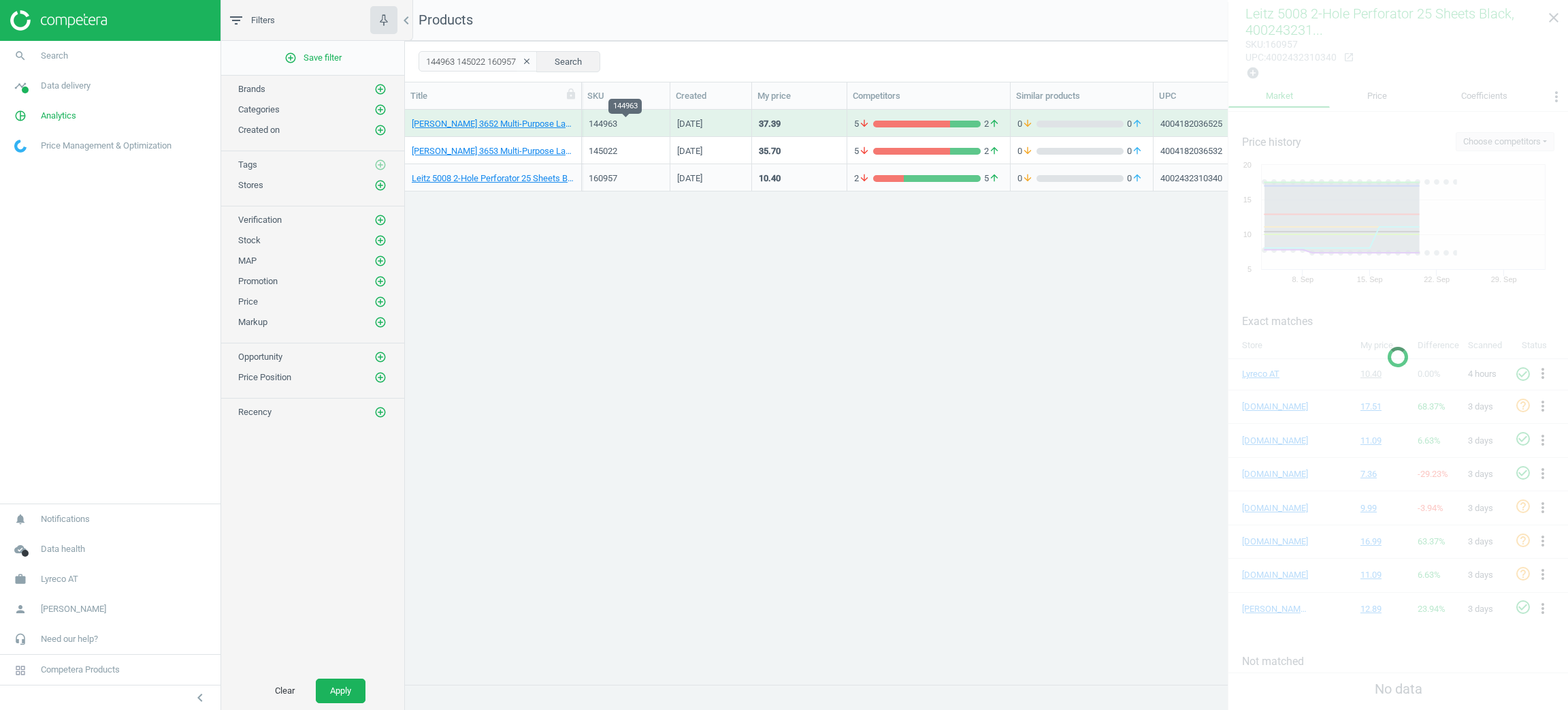
click at [652, 124] on div "144963" at bounding box center [626, 123] width 74 height 12
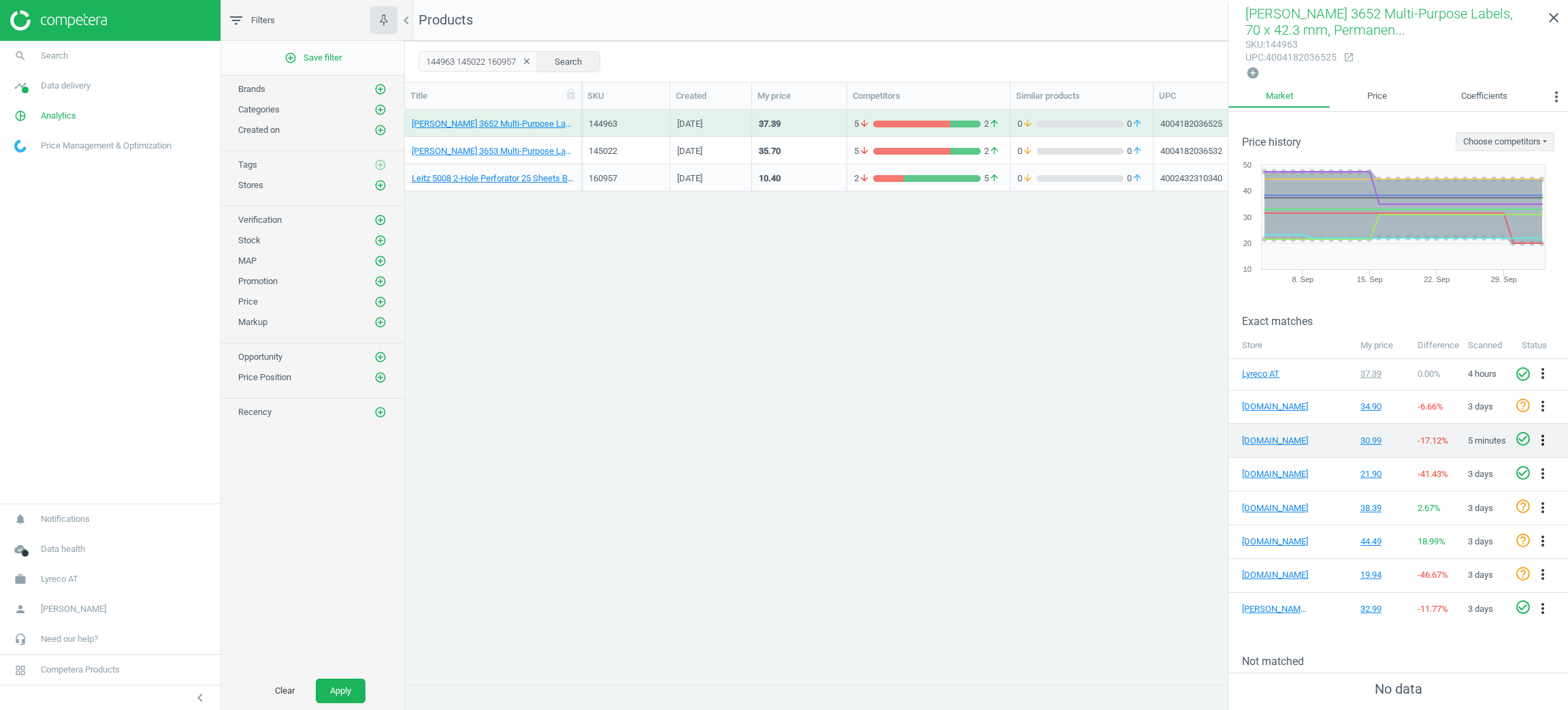
click at [1535, 440] on icon "more_vert" at bounding box center [1544, 441] width 17 height 17
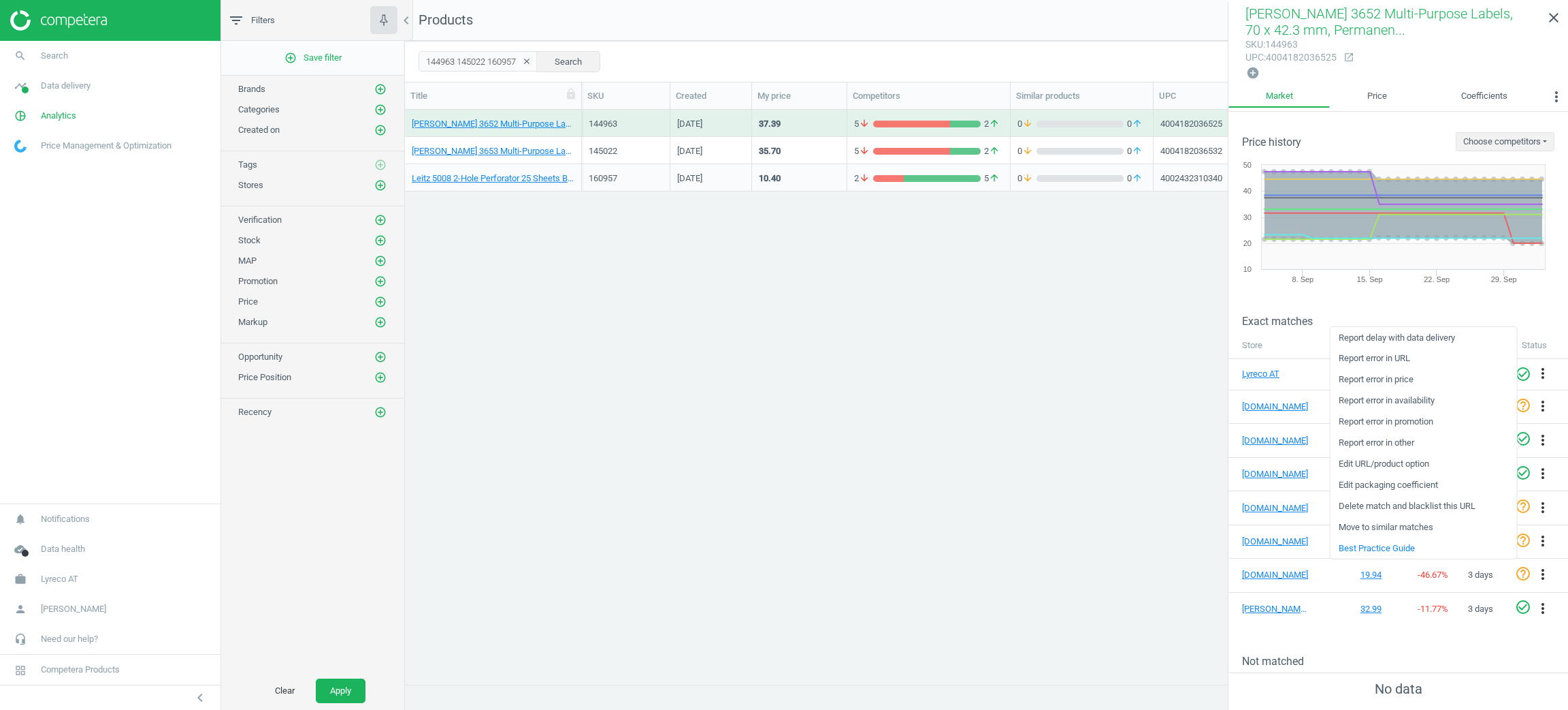
click at [1416, 381] on link "Report error in price" at bounding box center [1424, 379] width 186 height 21
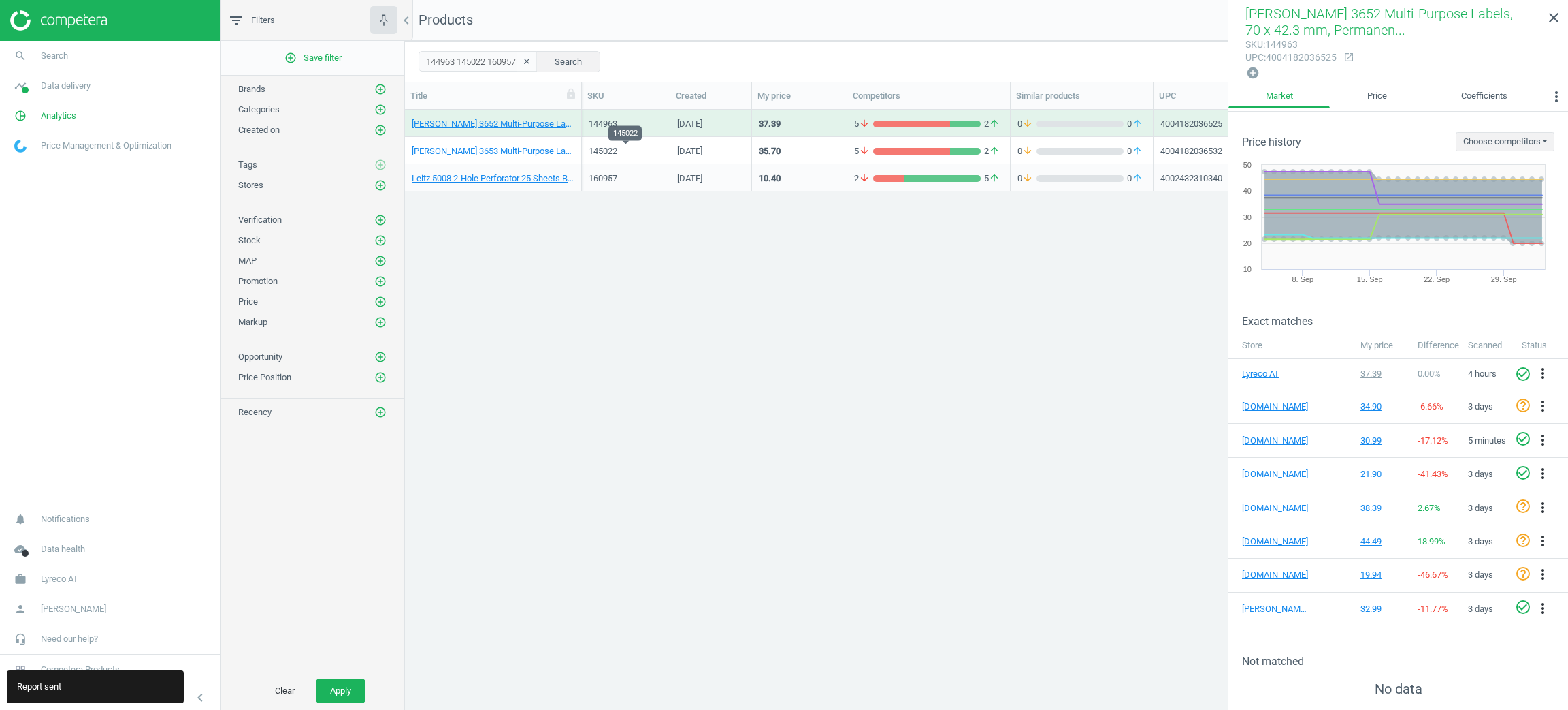
click at [641, 155] on div "145022" at bounding box center [626, 151] width 74 height 12
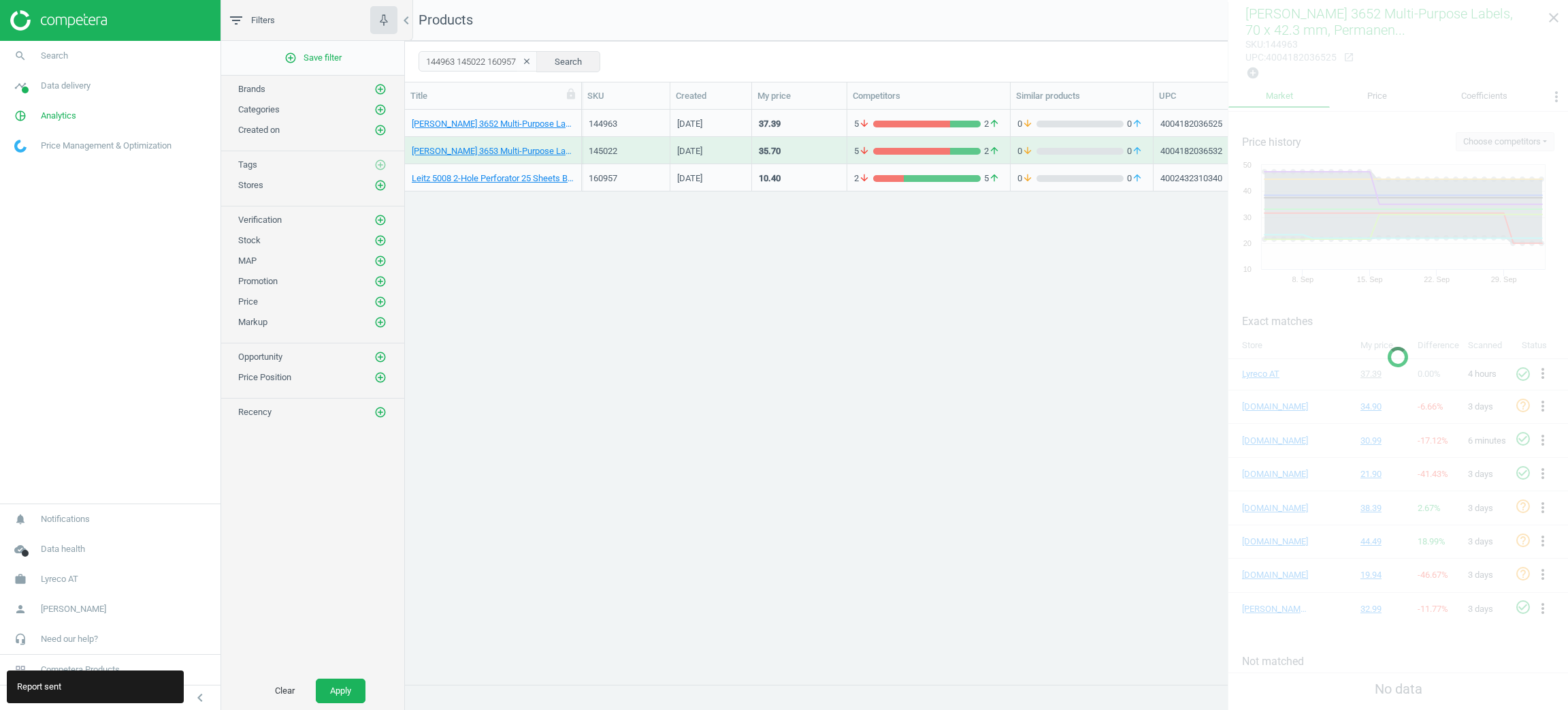
click at [641, 155] on div "145022" at bounding box center [626, 151] width 74 height 12
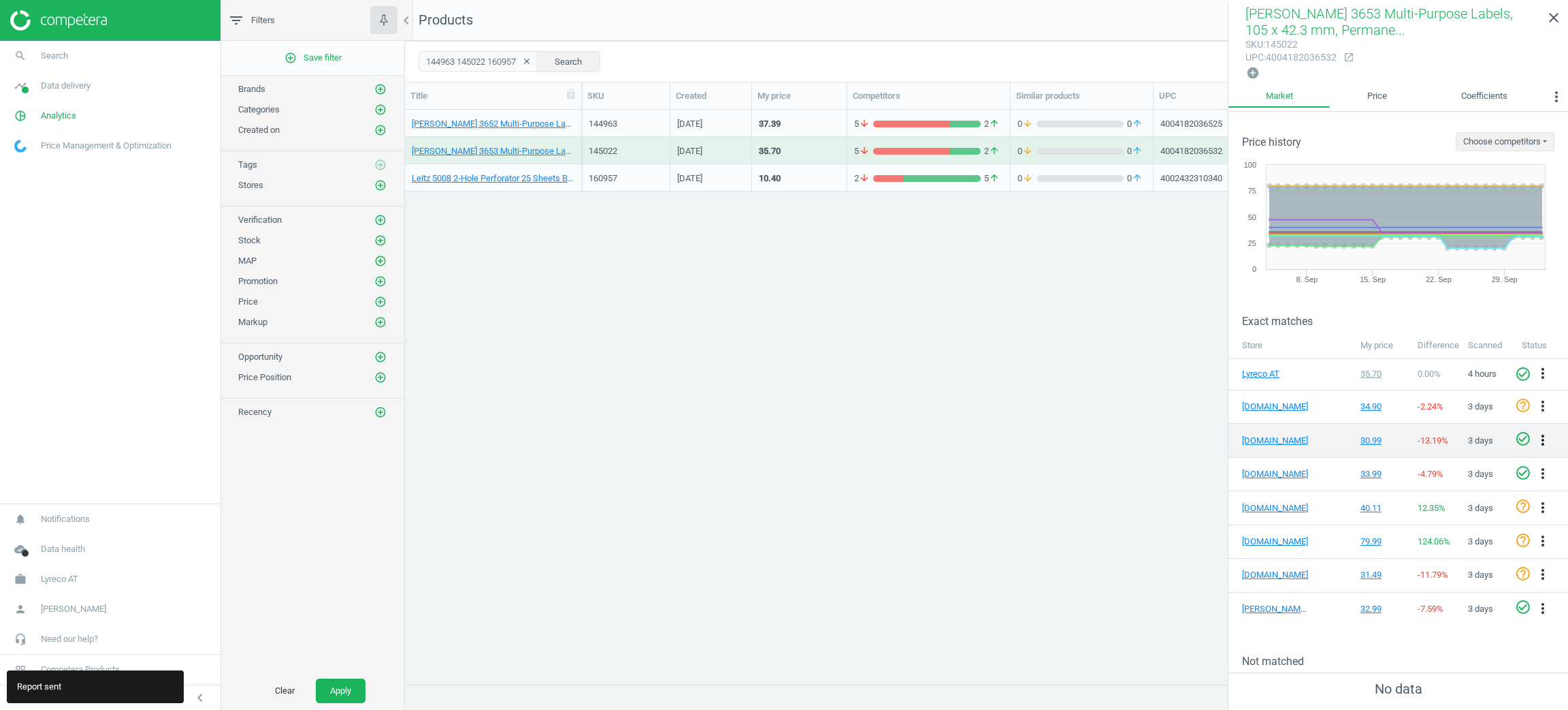
click at [1536, 433] on icon "more_vert" at bounding box center [1544, 441] width 17 height 17
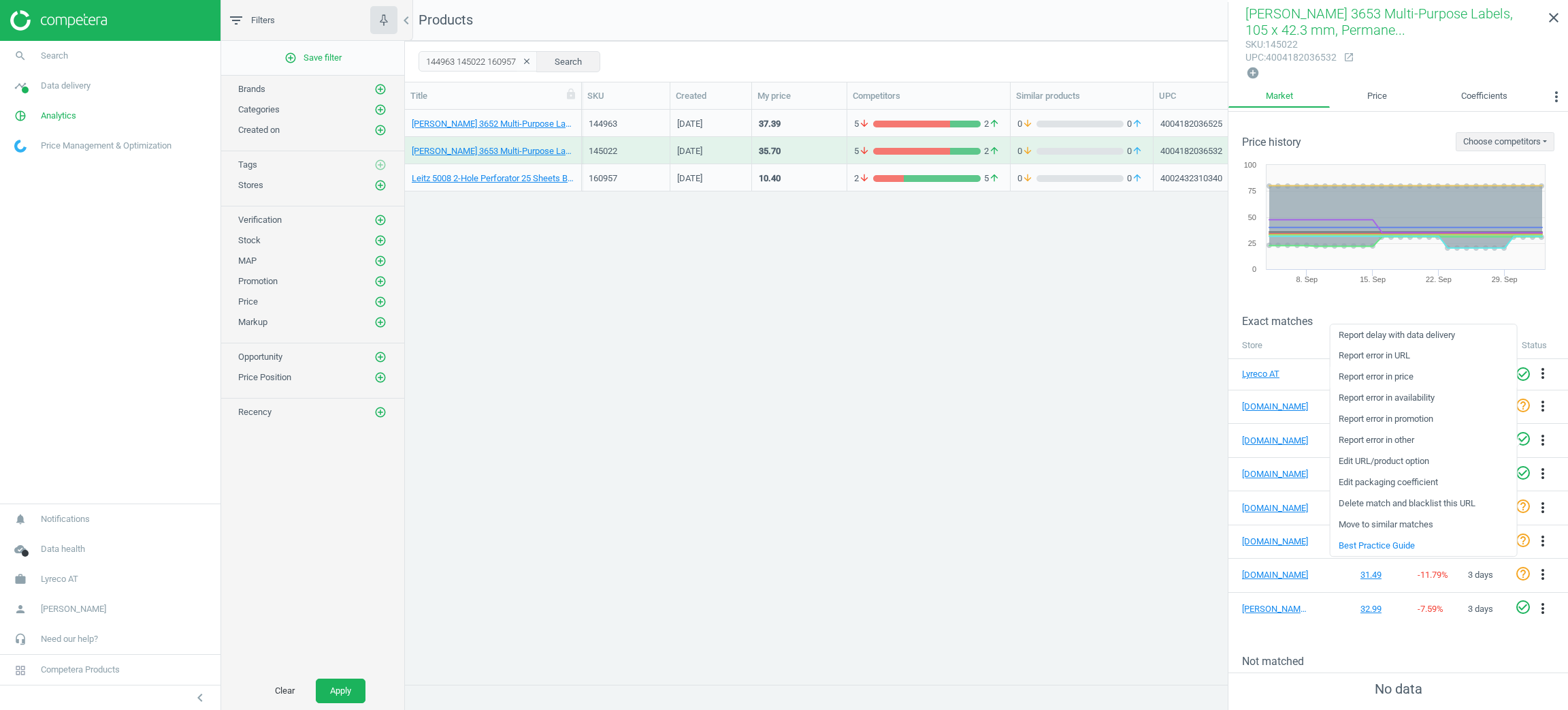
click at [1387, 378] on link "Report error in price" at bounding box center [1424, 376] width 186 height 21
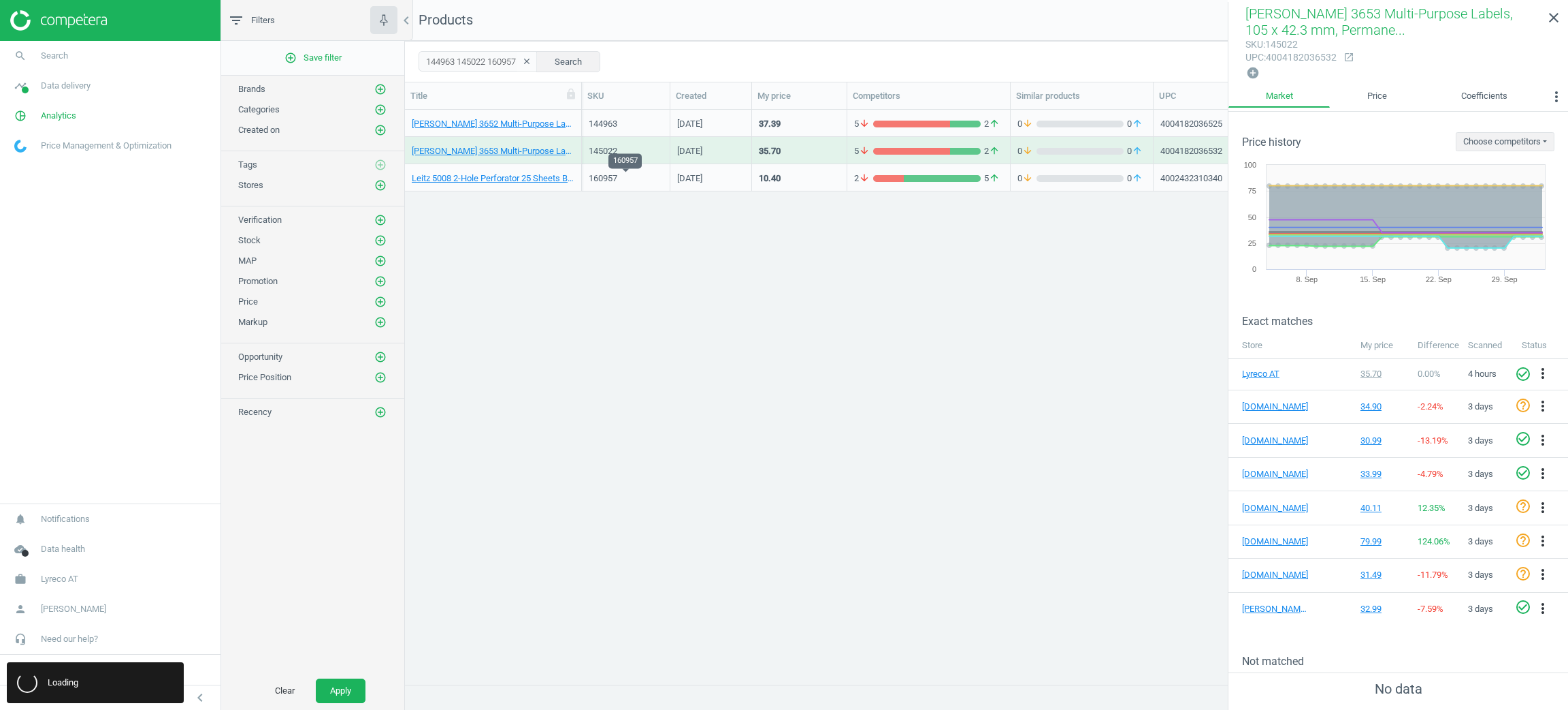
click at [615, 179] on div "160957" at bounding box center [626, 178] width 74 height 12
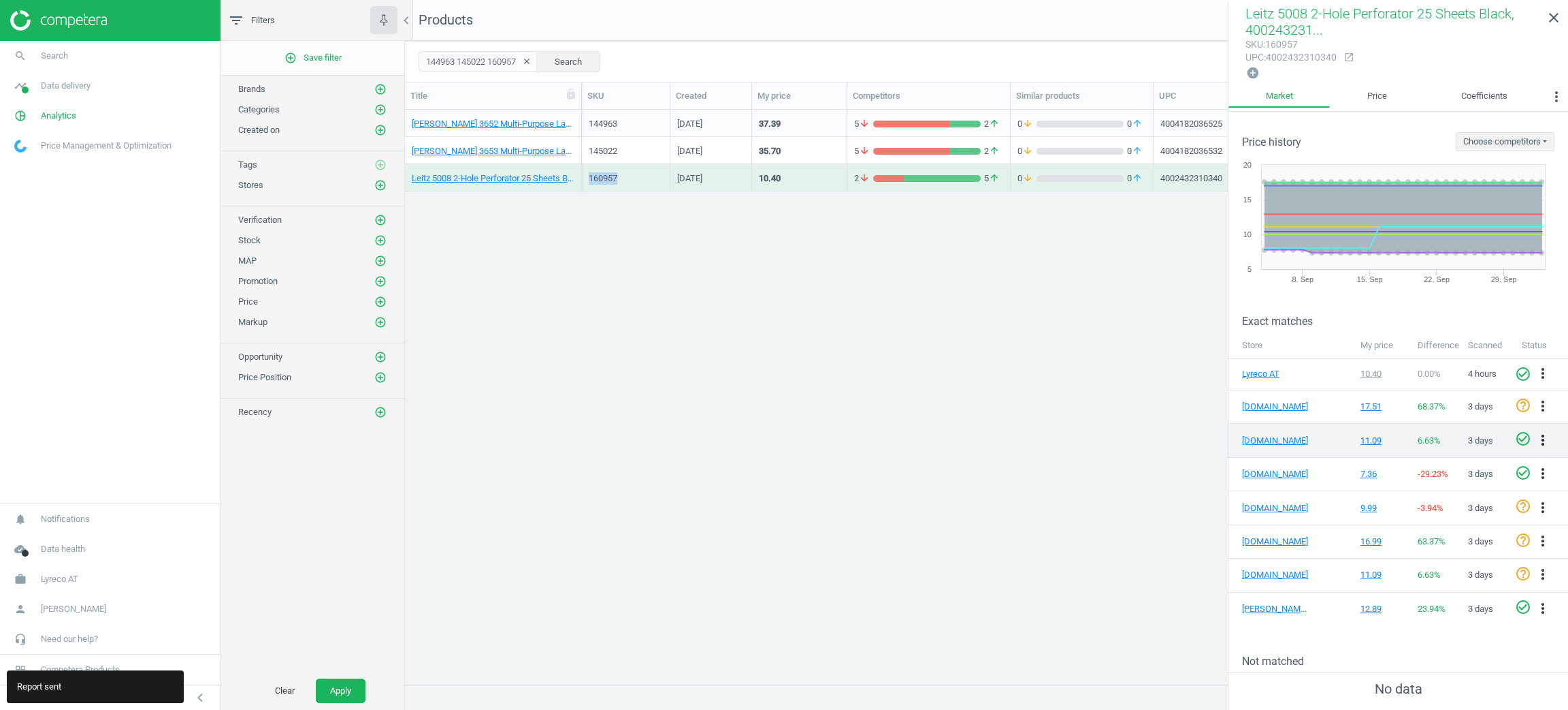
click at [1535, 437] on icon "more_vert" at bounding box center [1544, 441] width 17 height 17
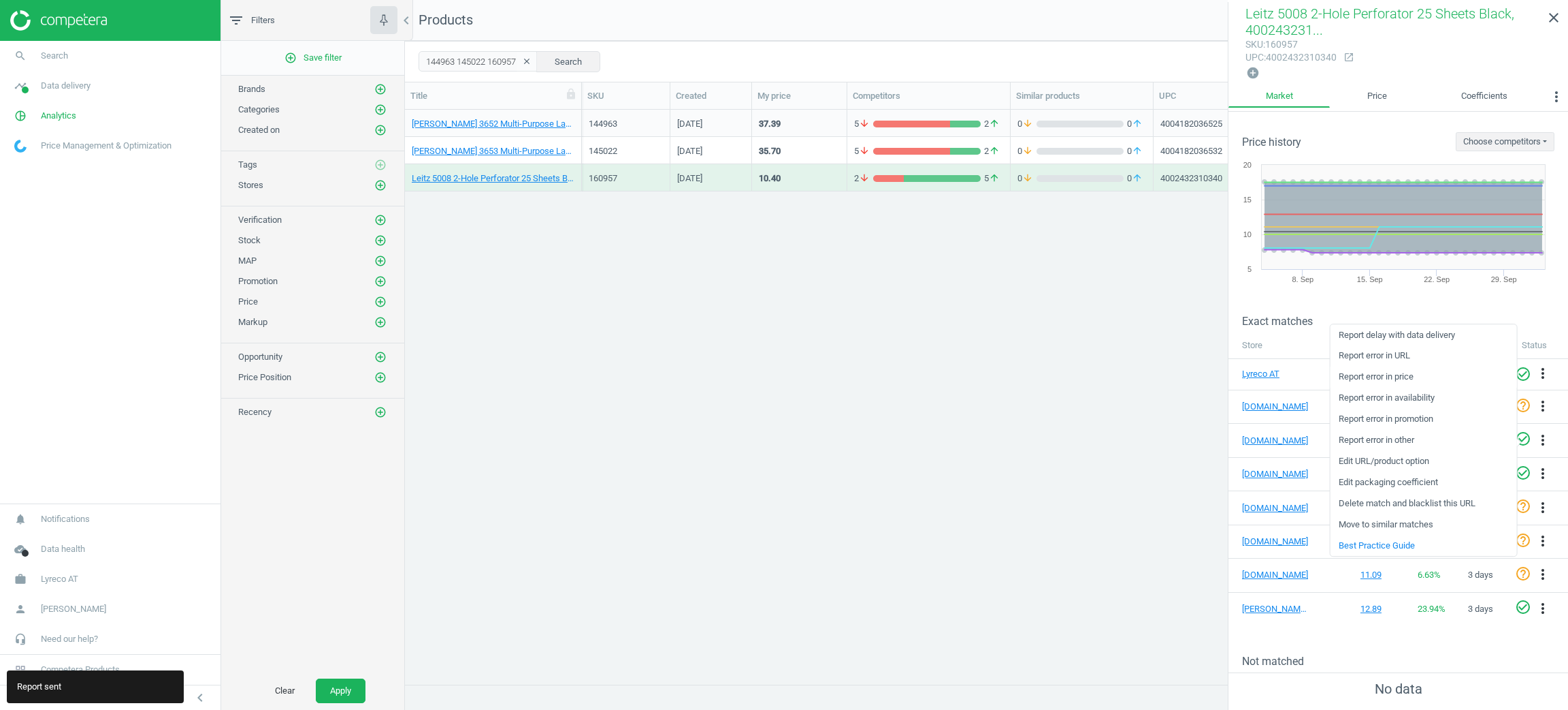
click at [1418, 374] on link "Report error in price" at bounding box center [1424, 376] width 186 height 21
